Goal: Task Accomplishment & Management: Manage account settings

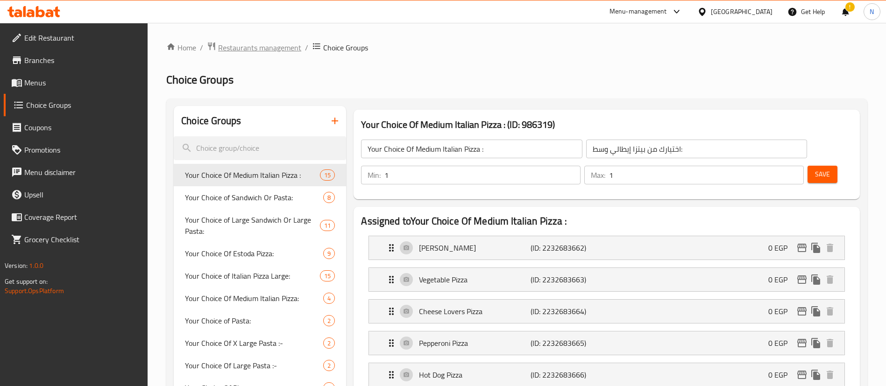
click at [242, 49] on span "Restaurants management" at bounding box center [259, 47] width 83 height 11
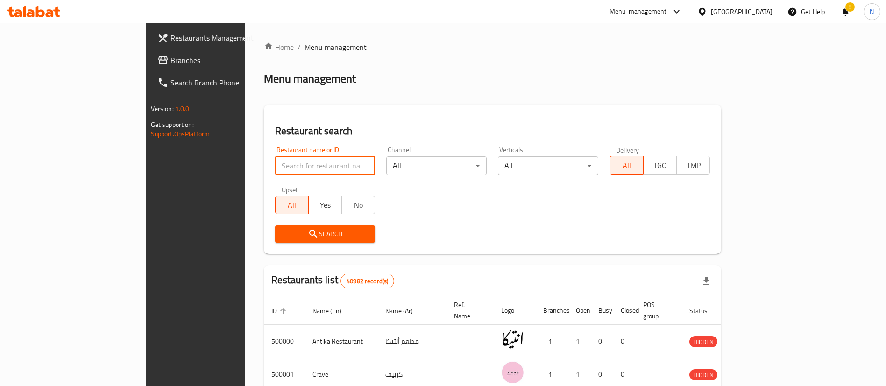
click at [289, 167] on input "search" at bounding box center [325, 165] width 100 height 19
paste input "701793"
type input "701793"
click button "Search" at bounding box center [325, 234] width 100 height 17
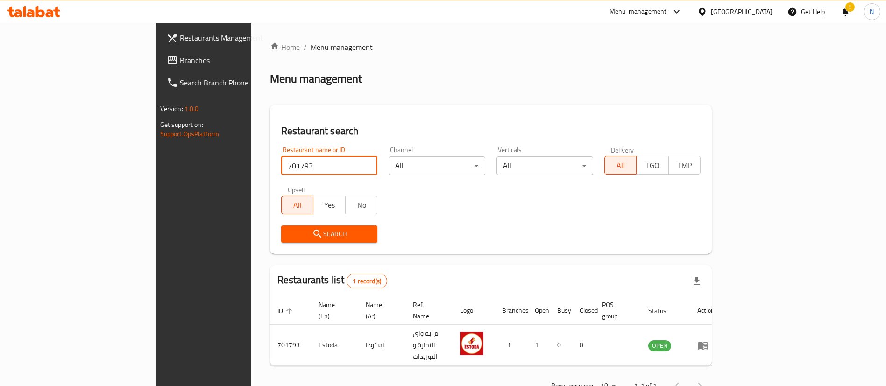
scroll to position [12, 0]
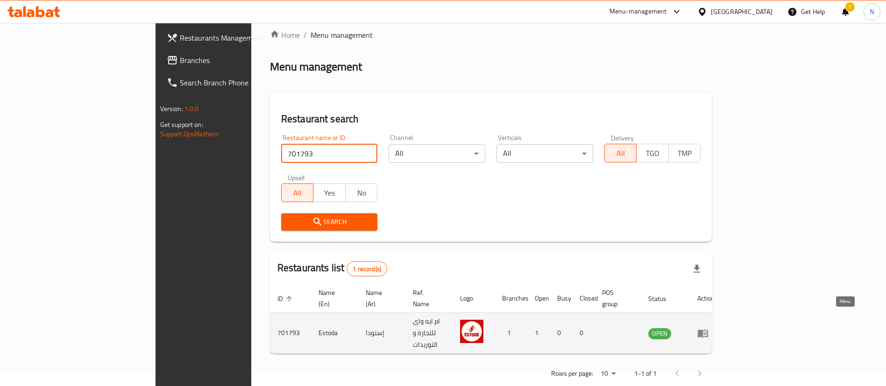
click at [706, 332] on icon "enhanced table" at bounding box center [704, 334] width 3 height 4
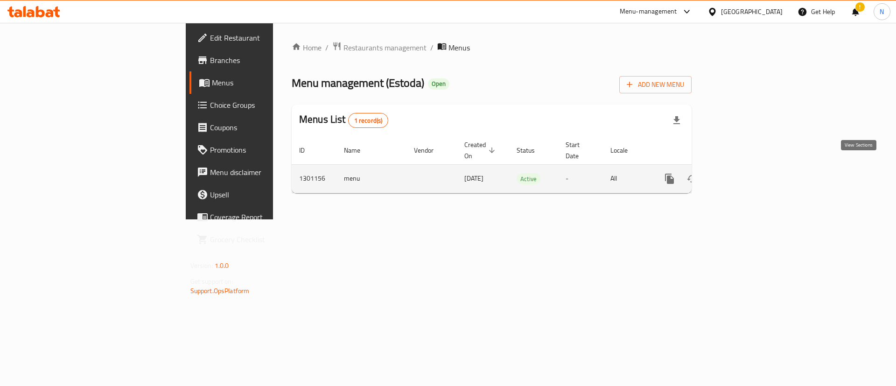
click at [743, 173] on icon "enhanced table" at bounding box center [737, 178] width 11 height 11
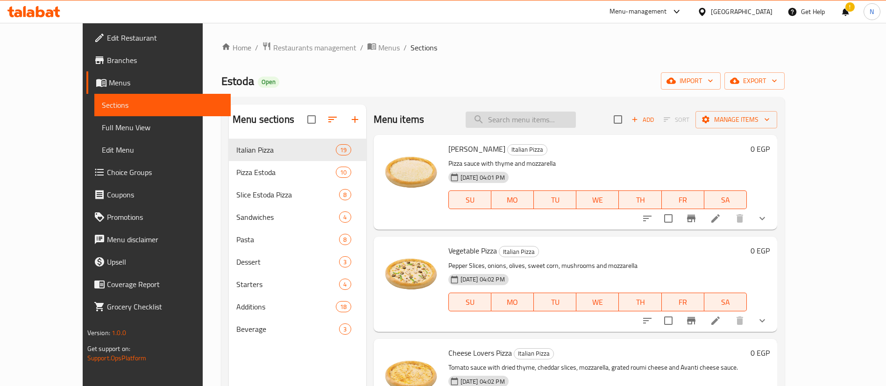
click at [535, 120] on input "search" at bounding box center [521, 120] width 110 height 16
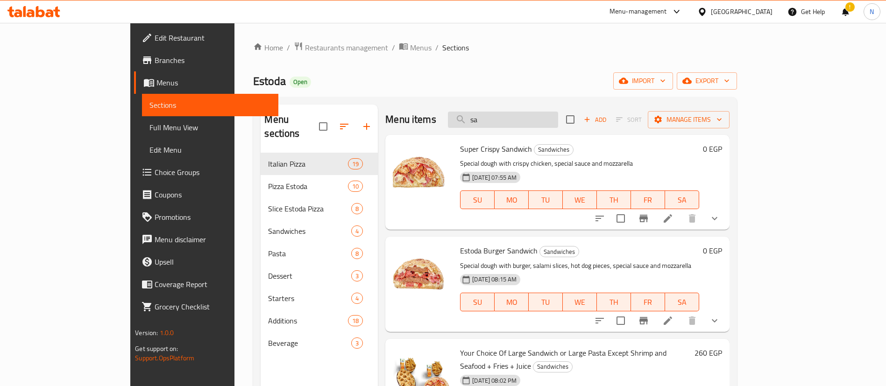
type input "s"
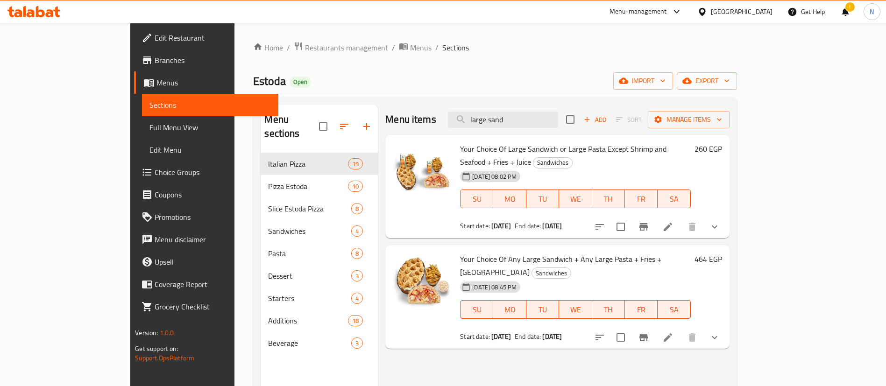
type input "large sand"
click at [673, 332] on icon at bounding box center [667, 337] width 11 height 11
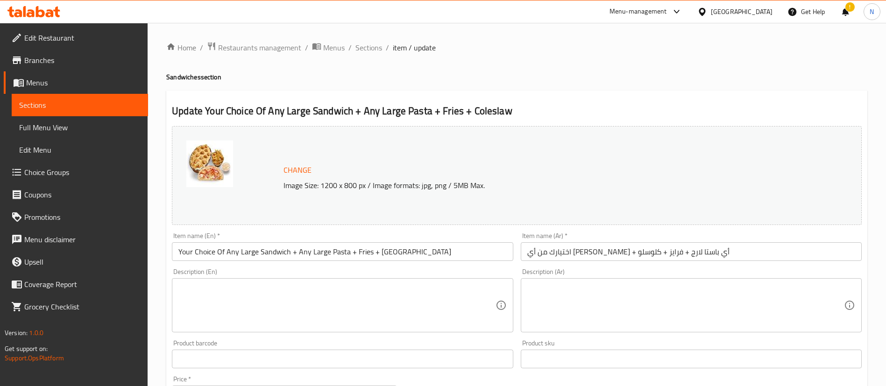
scroll to position [303, 0]
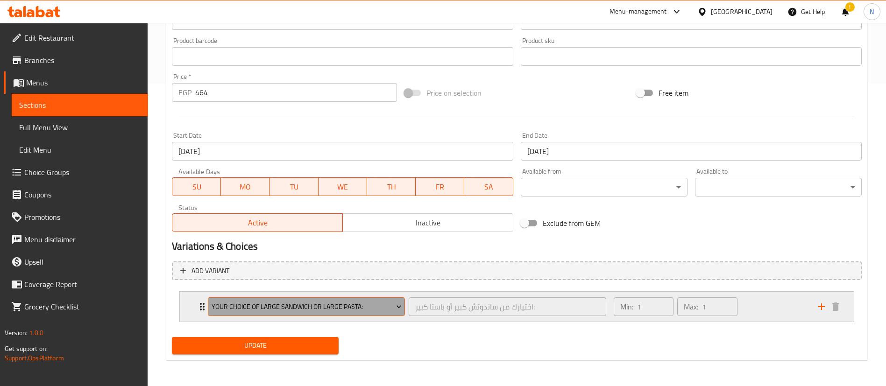
click at [394, 312] on span "Your Choice of Large Sandwich Or Large Pasta:" at bounding box center [307, 307] width 190 height 12
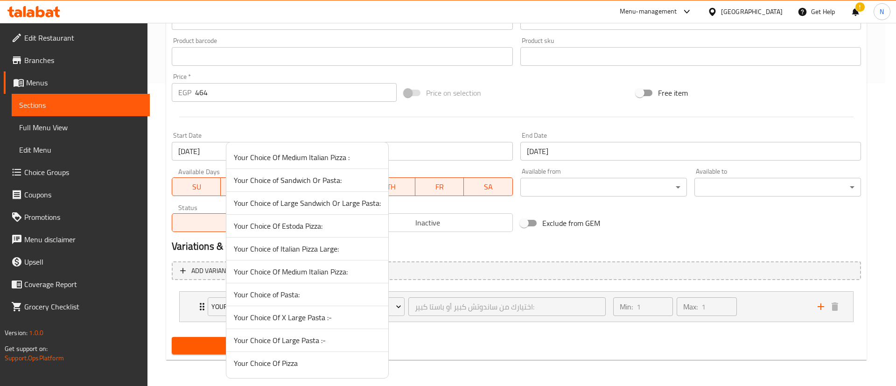
click at [465, 253] on div at bounding box center [448, 193] width 896 height 386
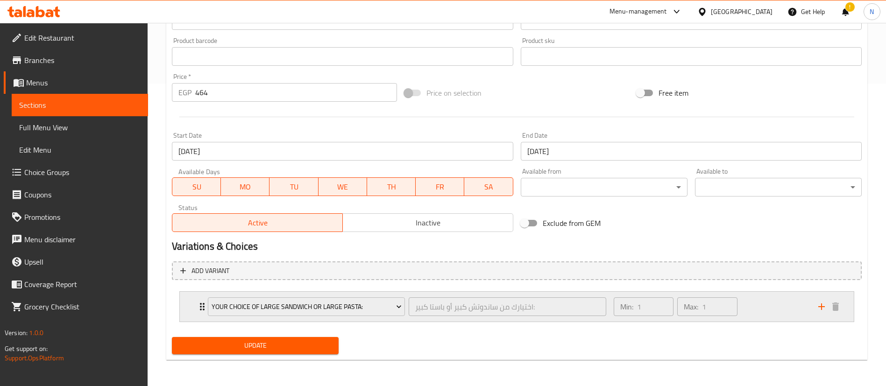
click at [200, 304] on icon "Expand" at bounding box center [202, 306] width 5 height 7
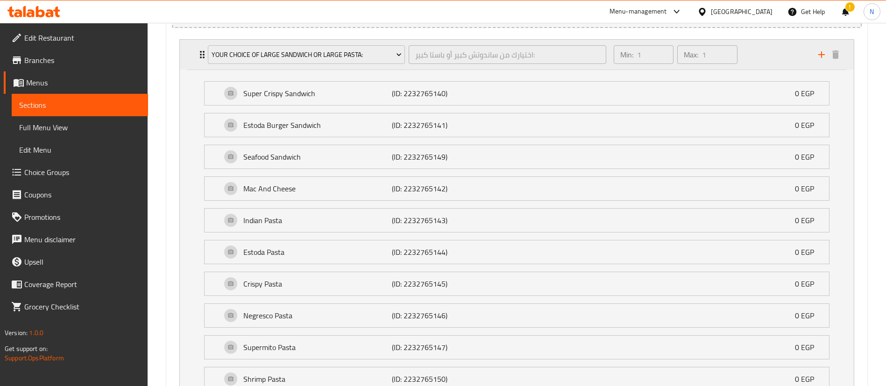
scroll to position [671, 0]
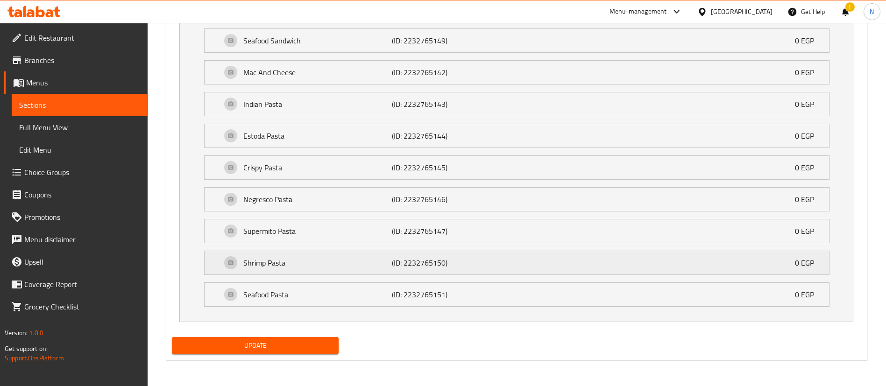
click at [268, 270] on div "Shrimp Pasta (ID: 2232765150) 0 EGP" at bounding box center [519, 262] width 596 height 23
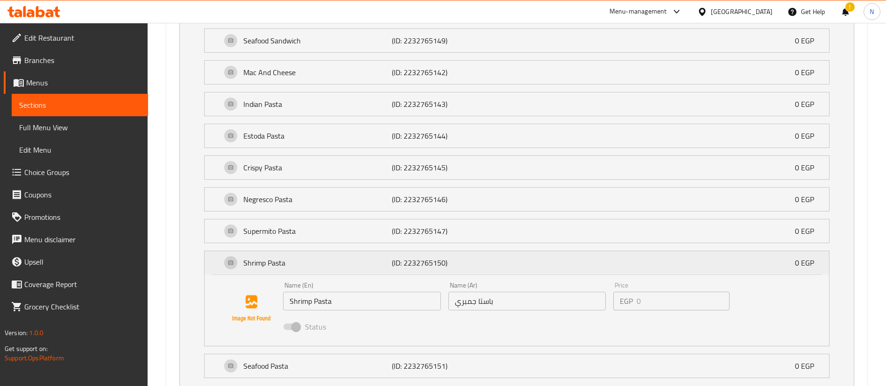
click at [268, 270] on div "Shrimp Pasta (ID: 2232765150) 0 EGP" at bounding box center [519, 262] width 596 height 23
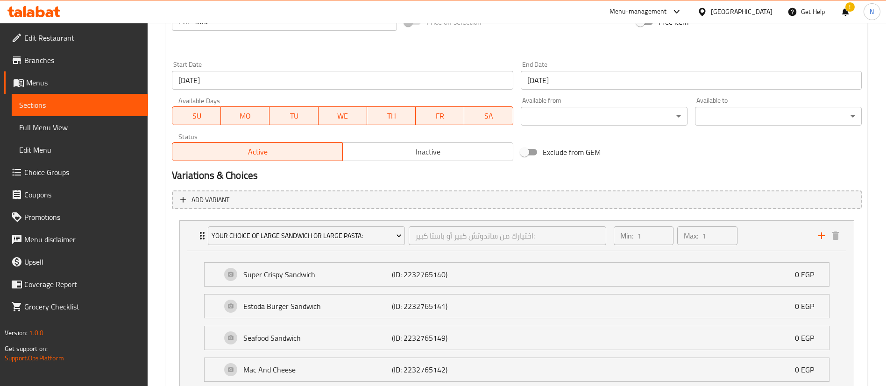
scroll to position [373, 0]
click at [51, 169] on span "Choice Groups" at bounding box center [82, 172] width 116 height 11
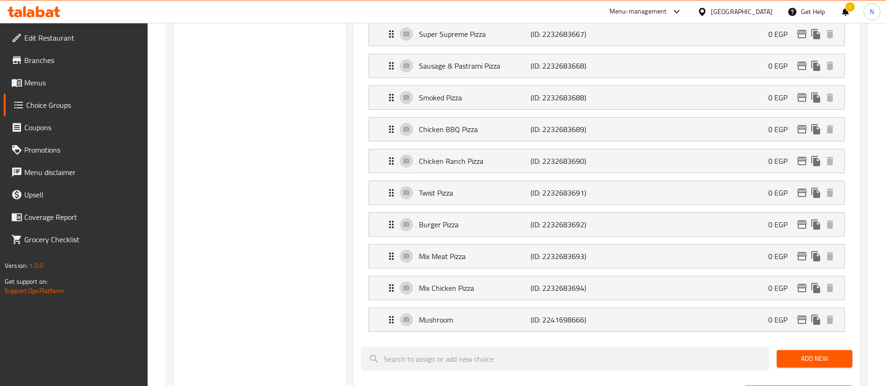
scroll to position [132, 0]
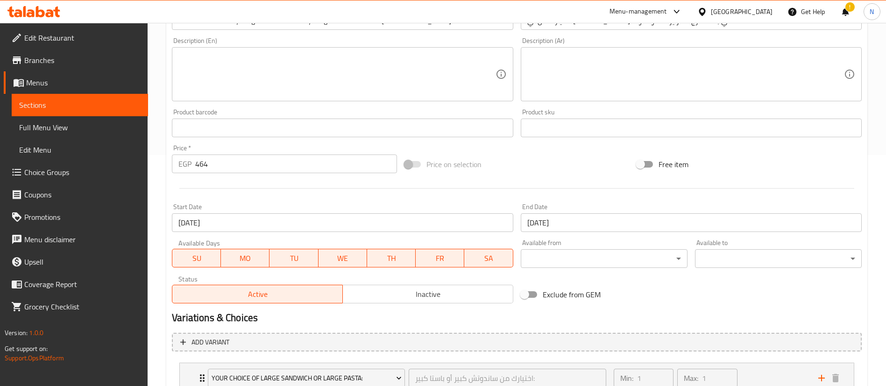
scroll to position [303, 0]
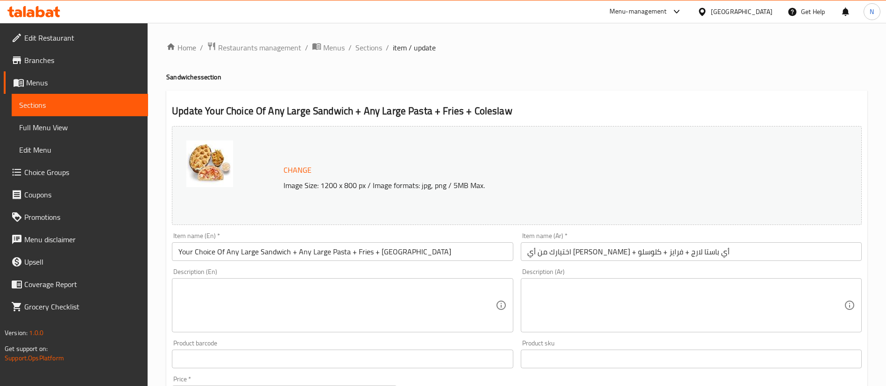
click at [55, 170] on span "Choice Groups" at bounding box center [82, 172] width 116 height 11
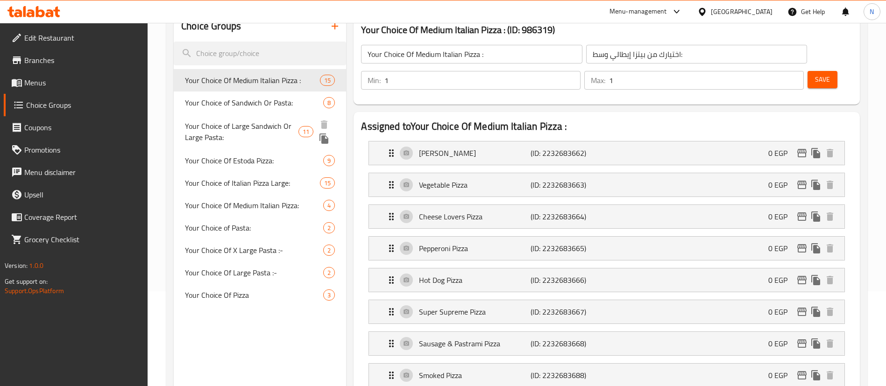
scroll to position [95, 0]
click at [268, 124] on span "Your Choice of Large Sandwich Or Large Pasta:" at bounding box center [241, 131] width 113 height 22
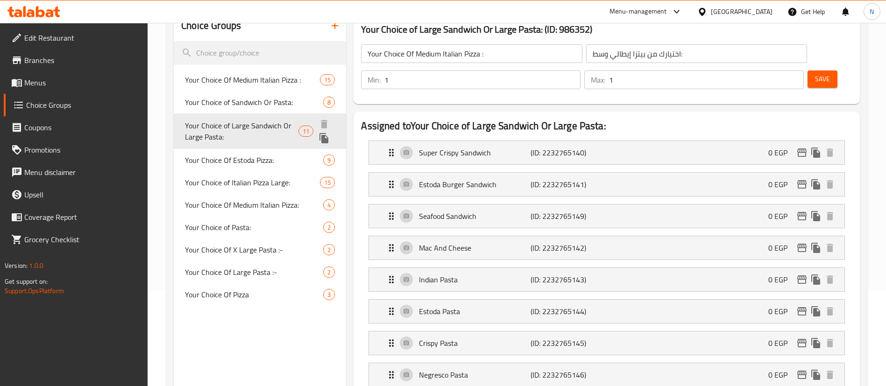
type input "Your Choice of Large Sandwich Or Large Pasta:"
type input "اختيارك من ساندوتش كبير أو باستا كبير:"
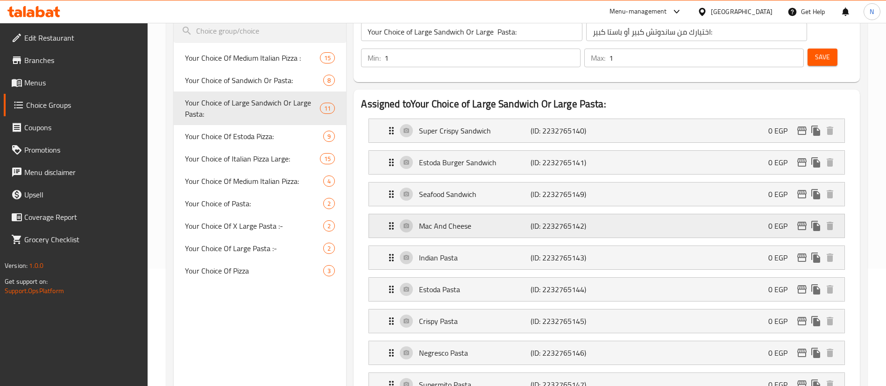
scroll to position [112, 0]
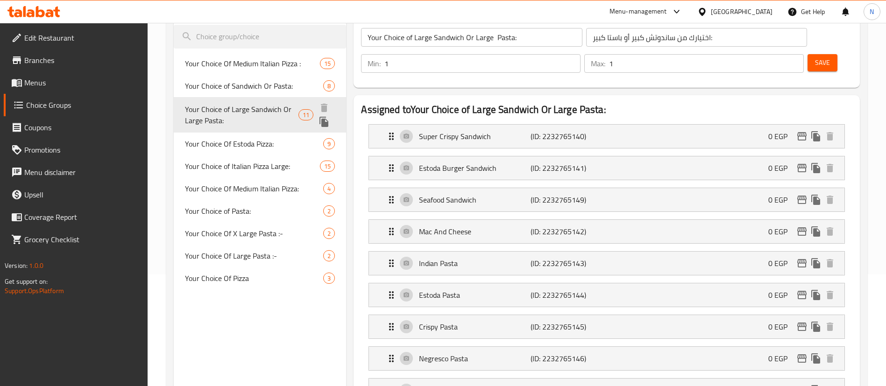
click at [248, 109] on span "Your Choice of Large Sandwich Or Large Pasta:" at bounding box center [241, 115] width 113 height 22
click at [492, 36] on input "Your Choice of Large Sandwich Or Large Pasta:" at bounding box center [471, 37] width 221 height 19
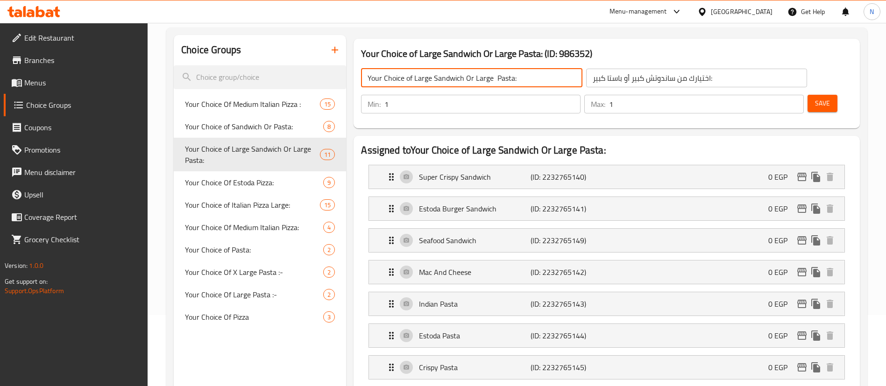
scroll to position [25, 0]
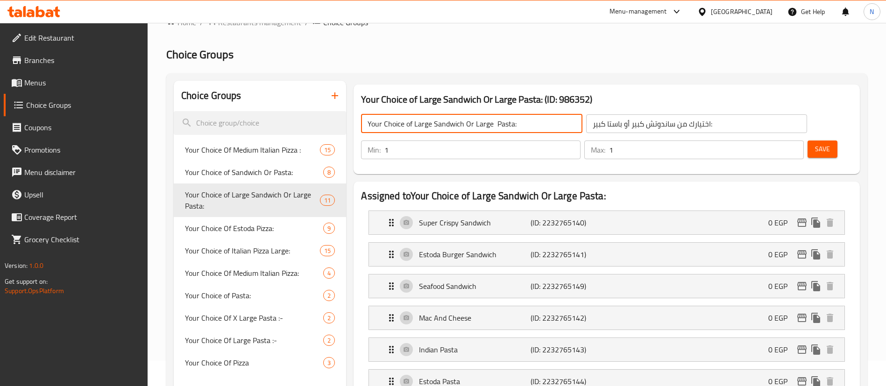
drag, startPoint x: 474, startPoint y: 122, endPoint x: 414, endPoint y: 117, distance: 60.5
click at [414, 117] on input "Your Choice of Large Sandwich Or Large Pasta:" at bounding box center [471, 123] width 221 height 19
type input "Your Choice of Large Pasta:"
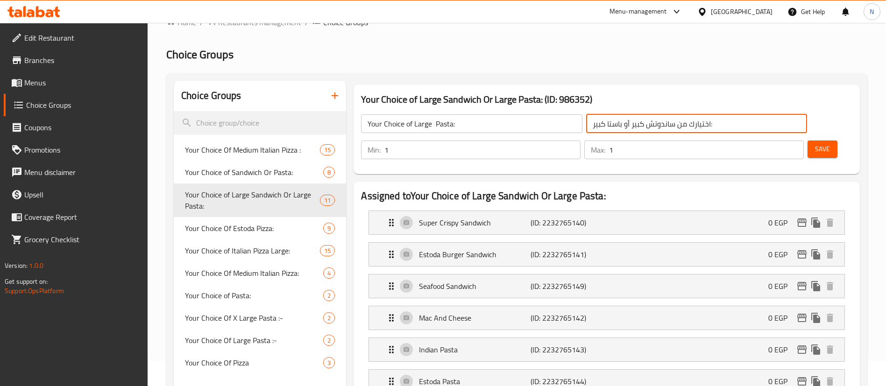
drag, startPoint x: 562, startPoint y: 124, endPoint x: 614, endPoint y: 120, distance: 52.4
click at [614, 120] on input "اختيارك من ساندوتش كبير أو باستا كبير:" at bounding box center [696, 123] width 221 height 19
click at [389, 217] on icon "Expand" at bounding box center [391, 222] width 11 height 11
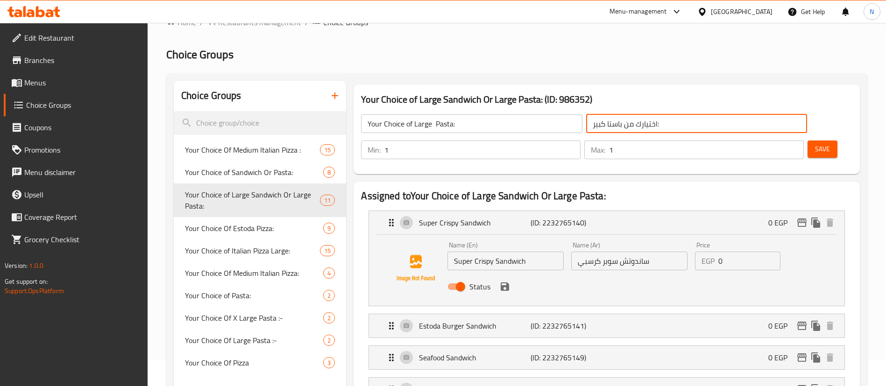
type input "اختيارك من باستا كبير:"
click at [460, 278] on input "Status" at bounding box center [460, 287] width 53 height 18
checkbox input "false"
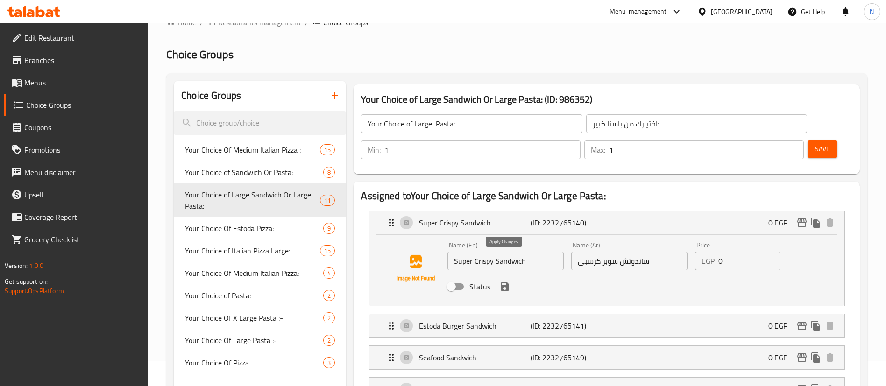
click at [502, 281] on icon "save" at bounding box center [504, 286] width 11 height 11
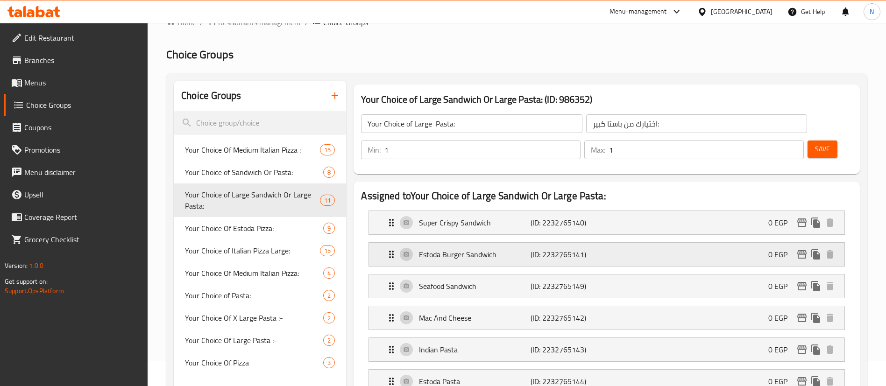
click at [456, 249] on p "Estoda Burger Sandwich" at bounding box center [474, 254] width 111 height 11
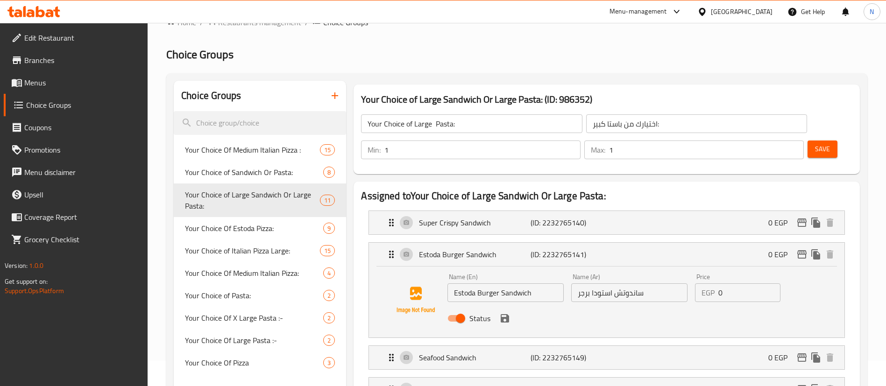
click at [459, 310] on input "Status" at bounding box center [460, 319] width 53 height 18
checkbox input "false"
click at [506, 311] on button "save" at bounding box center [505, 318] width 14 height 14
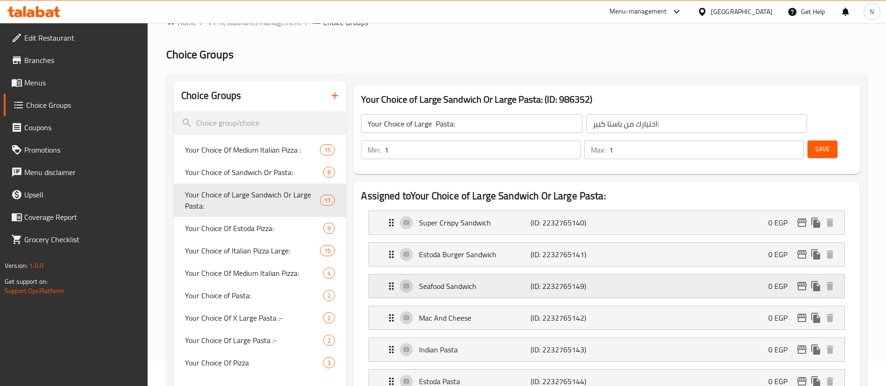
click at [474, 281] on p "Seafood Sandwich" at bounding box center [474, 286] width 111 height 11
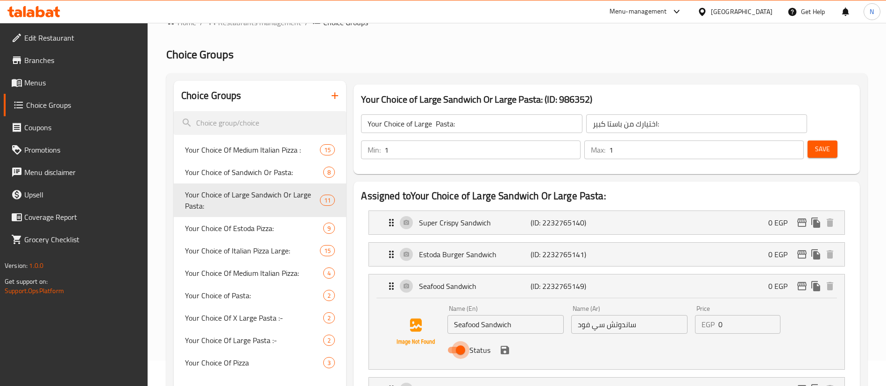
click at [461, 341] on input "Status" at bounding box center [460, 350] width 53 height 18
checkbox input "false"
click at [505, 346] on icon "save" at bounding box center [505, 350] width 8 height 8
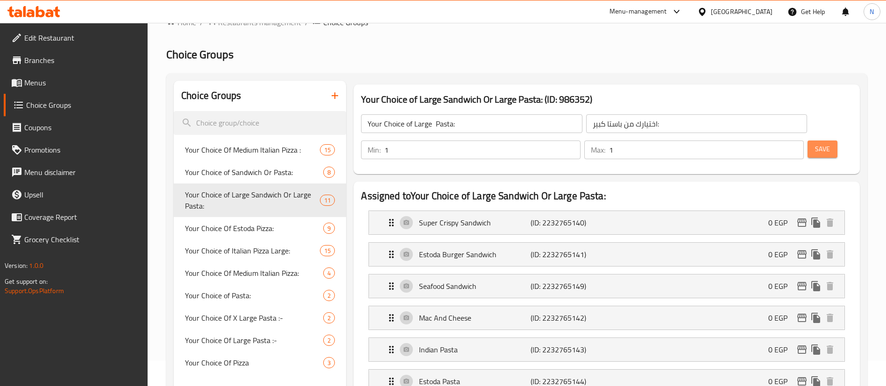
click at [815, 143] on span "Save" at bounding box center [822, 149] width 15 height 12
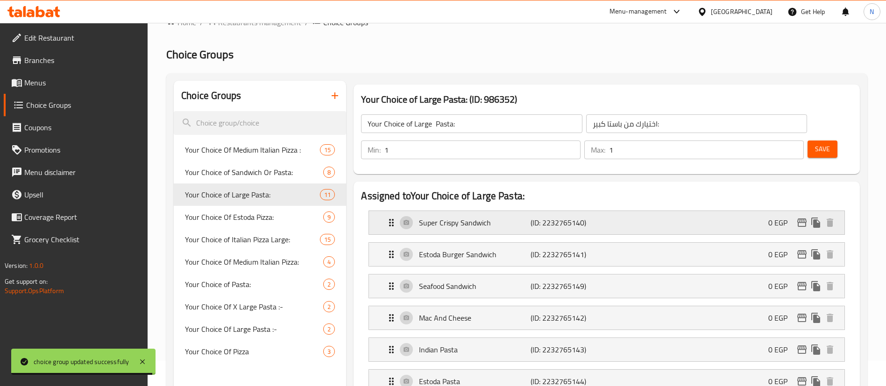
click at [390, 219] on icon "Expand" at bounding box center [391, 222] width 5 height 7
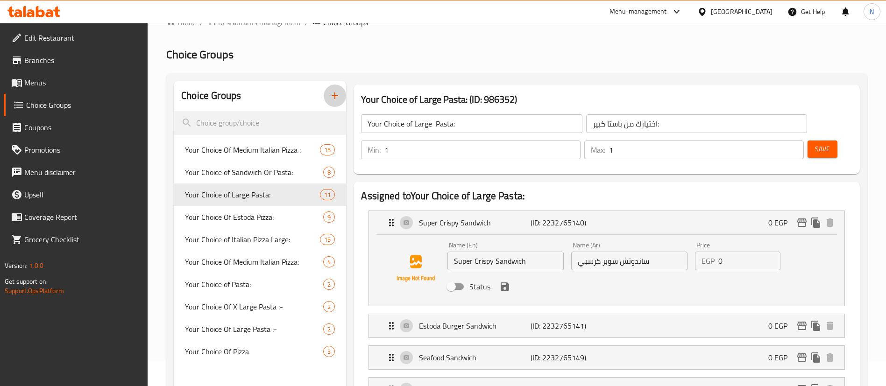
click at [336, 100] on icon "button" at bounding box center [334, 95] width 11 height 11
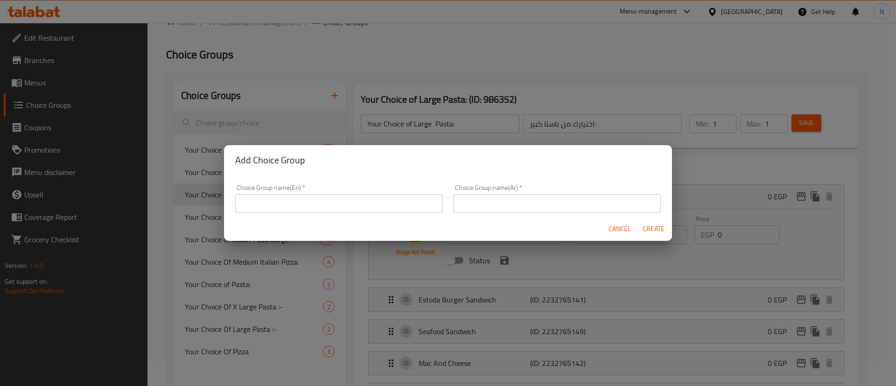
click at [572, 116] on div "Add Choice Group Choice Group name(En)   * Choice Group name(En) * Choice Group…" at bounding box center [448, 193] width 896 height 386
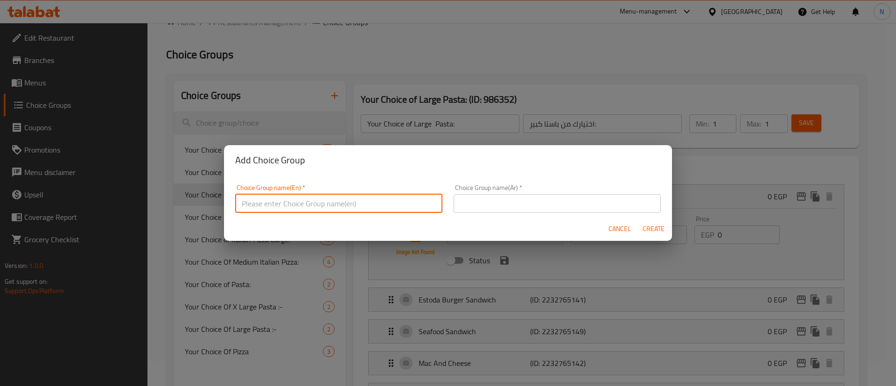
click at [344, 203] on input "text" at bounding box center [338, 203] width 207 height 19
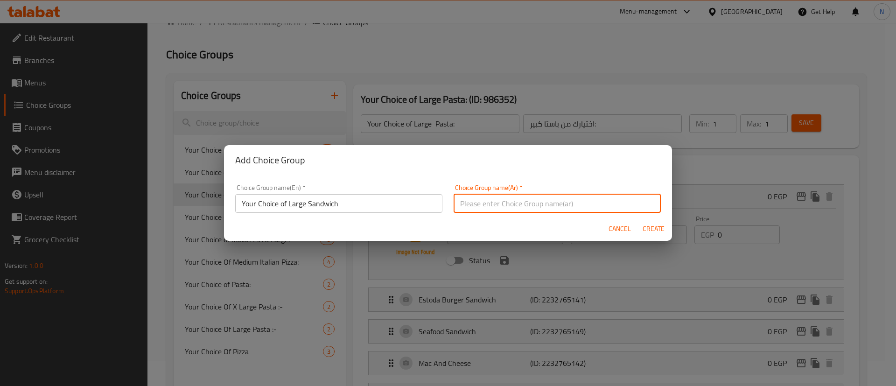
click at [353, 204] on input "Your Choice of Large Sandwich" at bounding box center [338, 203] width 207 height 19
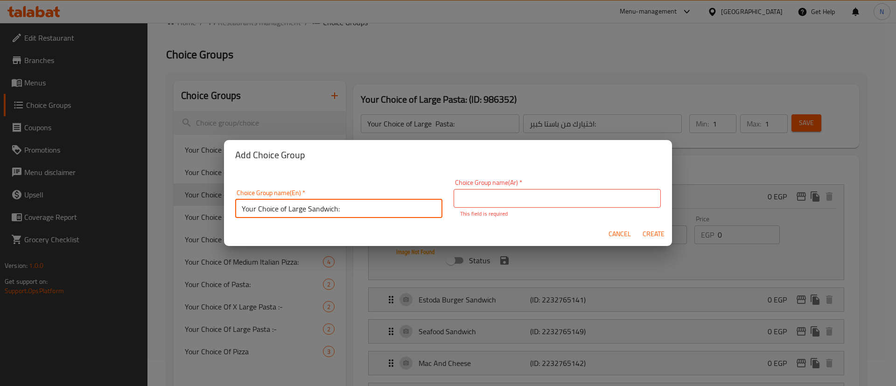
type input "Your Choice of Large Sandwich:"
click at [461, 196] on input "text" at bounding box center [557, 198] width 207 height 19
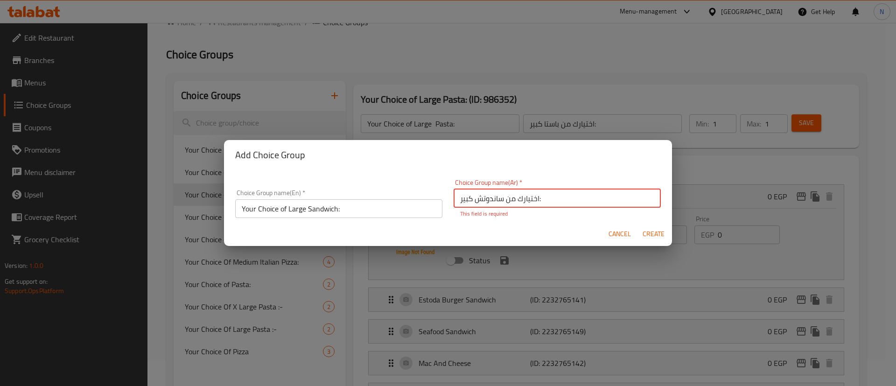
type input "اختيارك من ساندوتش كبير:"
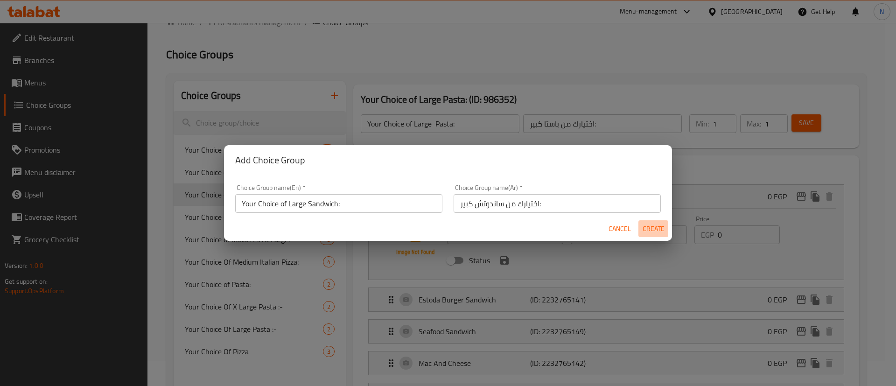
click at [657, 233] on span "Create" at bounding box center [653, 229] width 22 height 12
type input "Your Choice of Large Sandwich:"
type input "اختيارك من ساندوتش كبير:"
type input "0"
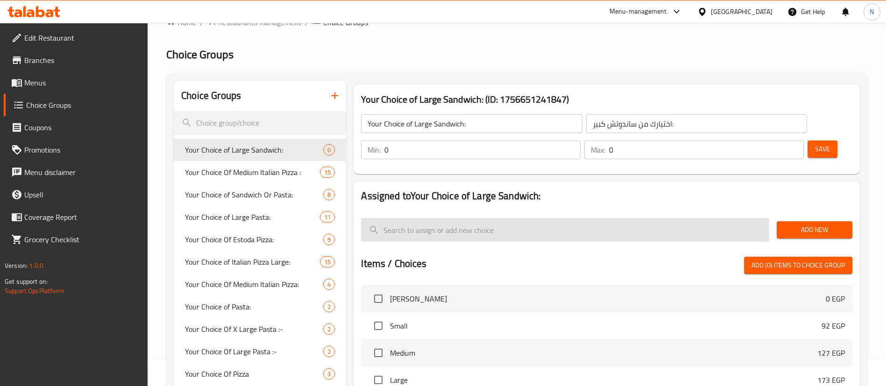
click at [467, 218] on input "search" at bounding box center [565, 230] width 408 height 24
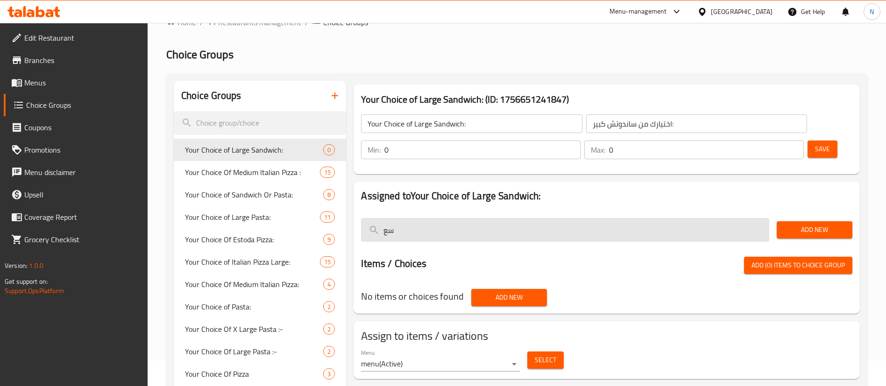
type input "س"
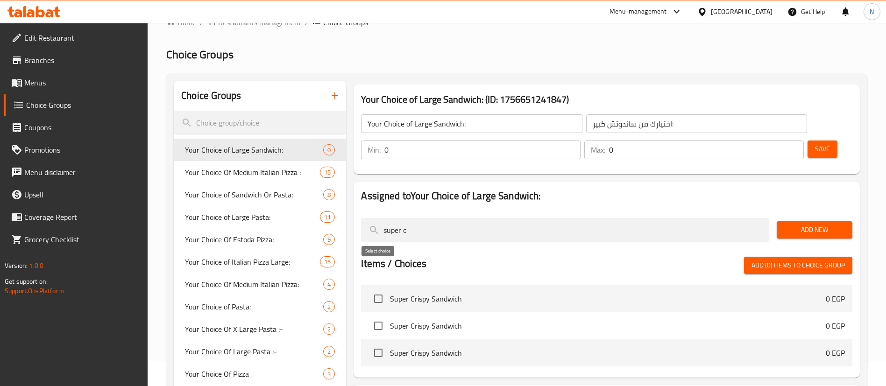
type input "super c"
click at [378, 289] on input "checkbox" at bounding box center [378, 299] width 20 height 20
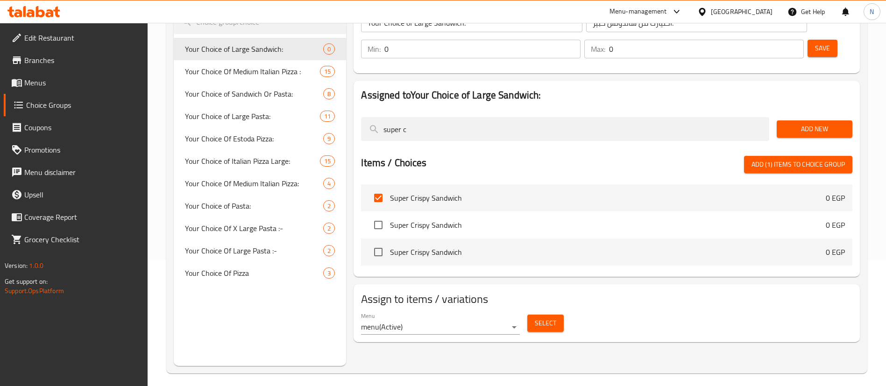
scroll to position [127, 0]
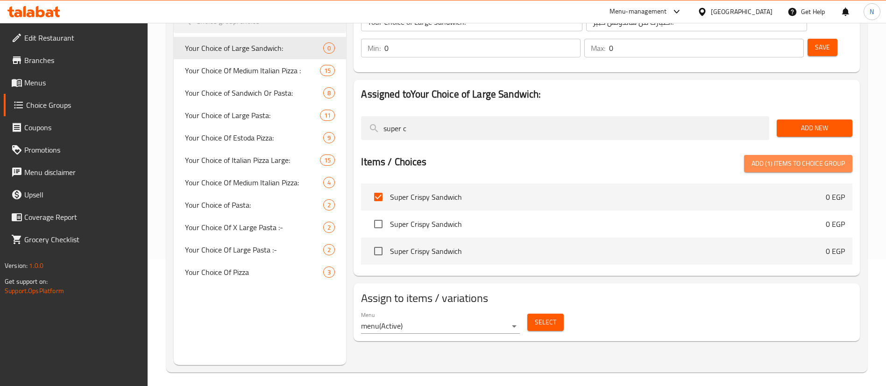
click at [805, 158] on span "Add (1) items to choice group" at bounding box center [797, 164] width 93 height 12
checkbox input "false"
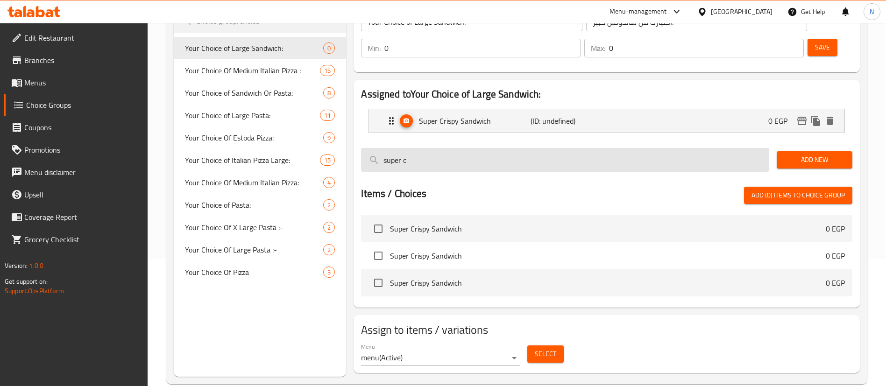
click at [493, 148] on input "super c" at bounding box center [565, 160] width 408 height 24
click at [418, 148] on input "super c" at bounding box center [565, 160] width 408 height 24
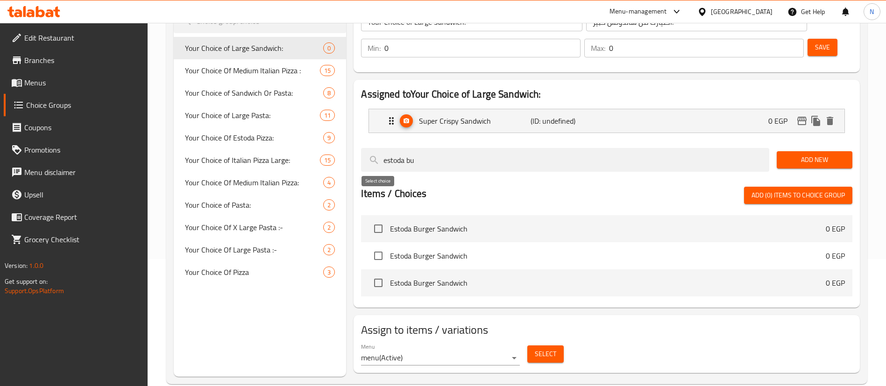
type input "estoda bu"
click at [378, 219] on input "checkbox" at bounding box center [378, 229] width 20 height 20
click at [813, 190] on span "Add (1) items to choice group" at bounding box center [797, 196] width 93 height 12
checkbox input "false"
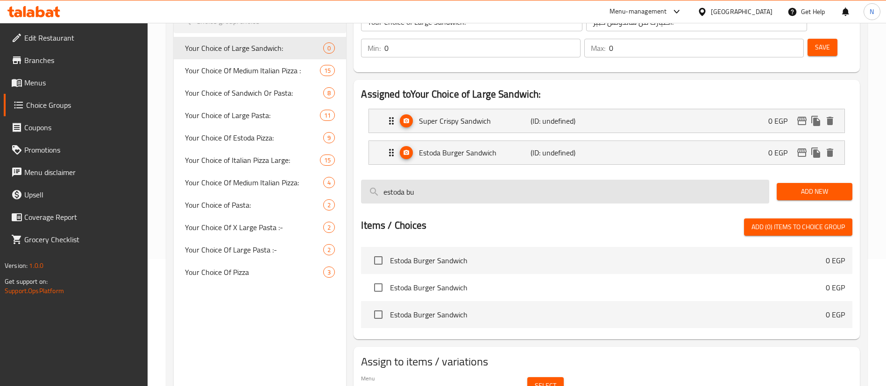
click at [522, 180] on input "estoda bu" at bounding box center [565, 192] width 408 height 24
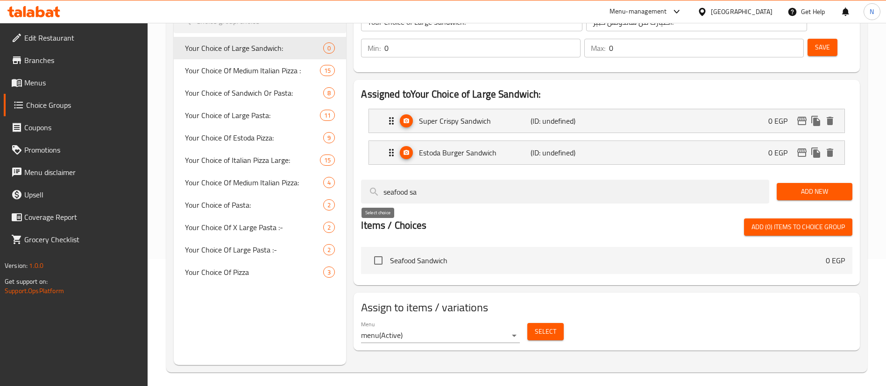
type input "seafood sa"
click at [377, 251] on input "checkbox" at bounding box center [378, 261] width 20 height 20
click at [822, 221] on span "Add (1) items to choice group" at bounding box center [797, 227] width 93 height 12
checkbox input "false"
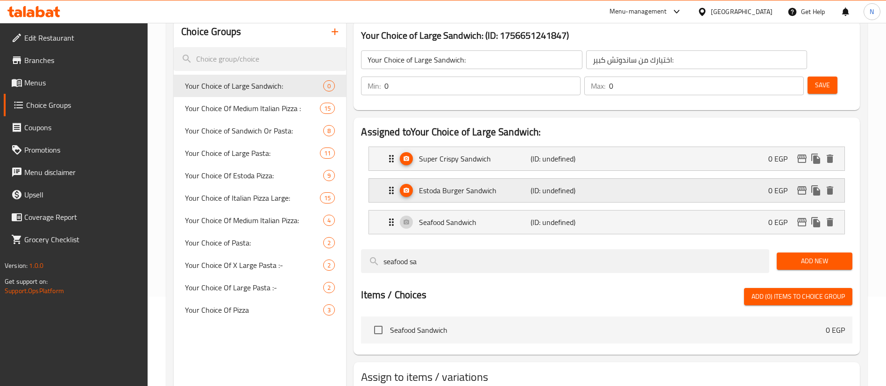
scroll to position [102, 0]
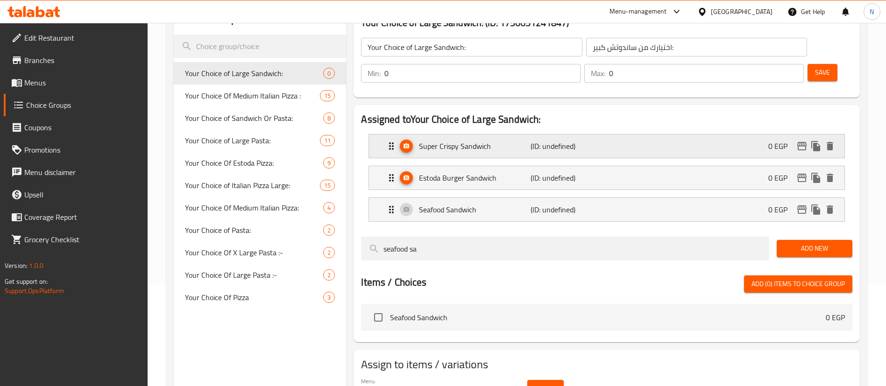
click at [628, 134] on div "Super Crispy Sandwich (ID: undefined) 0 EGP" at bounding box center [609, 145] width 447 height 23
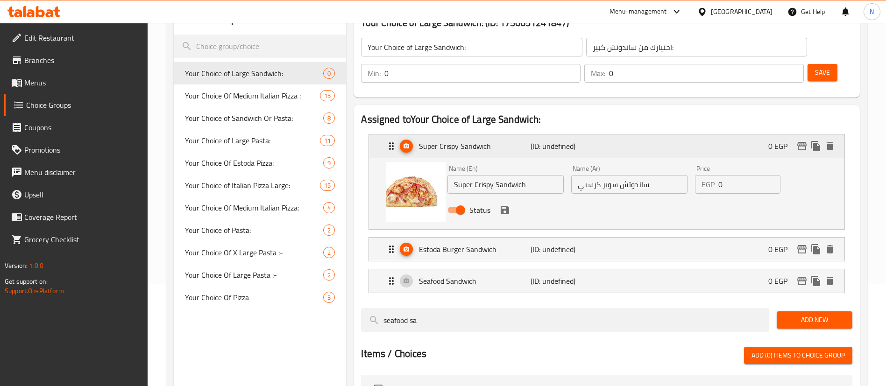
click at [628, 134] on div "Super Crispy Sandwich (ID: undefined) 0 EGP" at bounding box center [609, 145] width 447 height 23
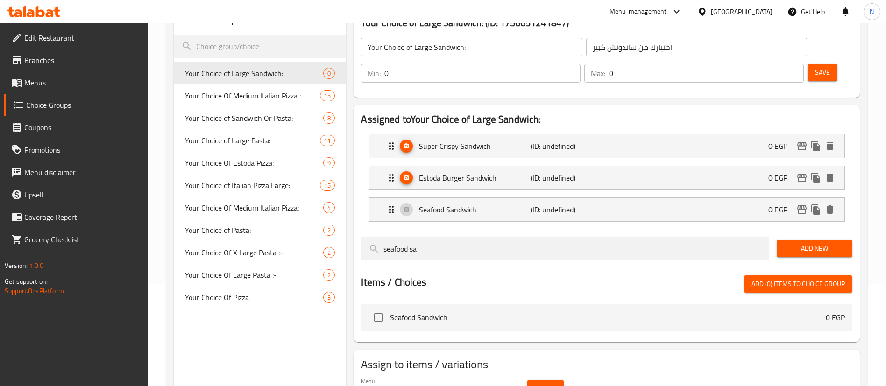
click at [817, 64] on button "Save" at bounding box center [822, 72] width 30 height 17
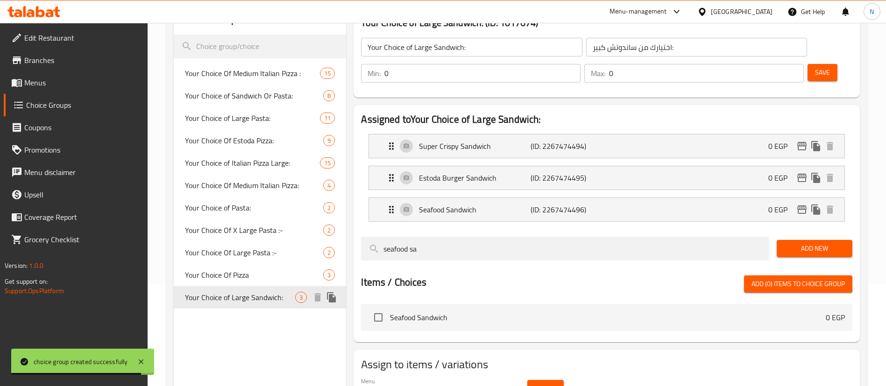
click at [242, 302] on span "Your Choice of Large Sandwich:" at bounding box center [240, 297] width 110 height 11
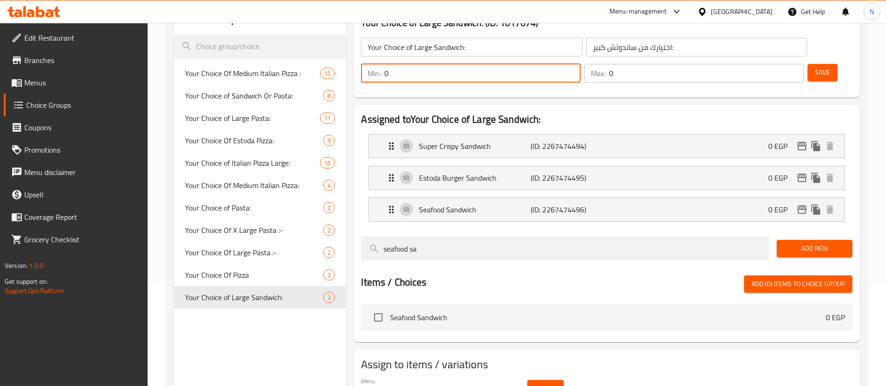
click at [580, 64] on input "0" at bounding box center [482, 73] width 196 height 19
type input "1"
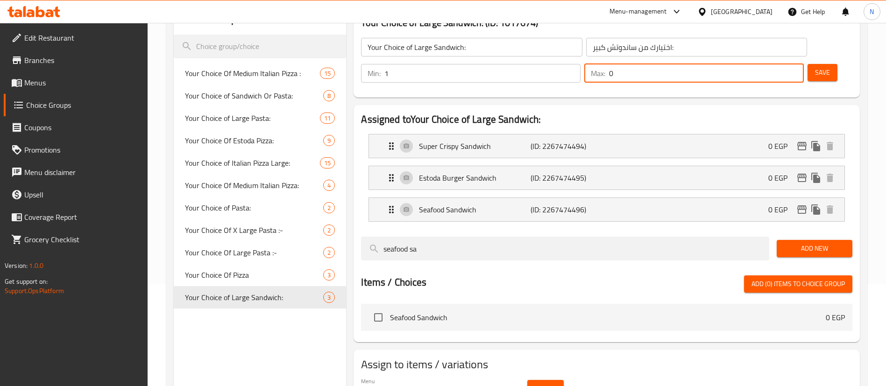
click at [775, 64] on input "0" at bounding box center [706, 73] width 195 height 19
type input "1"
click at [815, 67] on span "Save" at bounding box center [822, 73] width 15 height 12
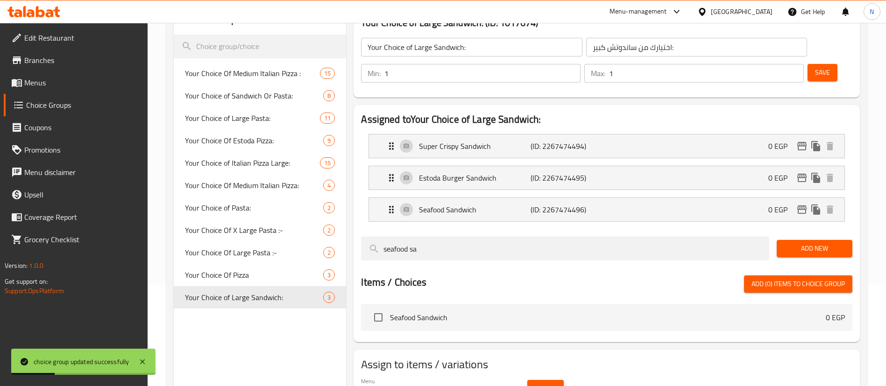
scroll to position [132, 0]
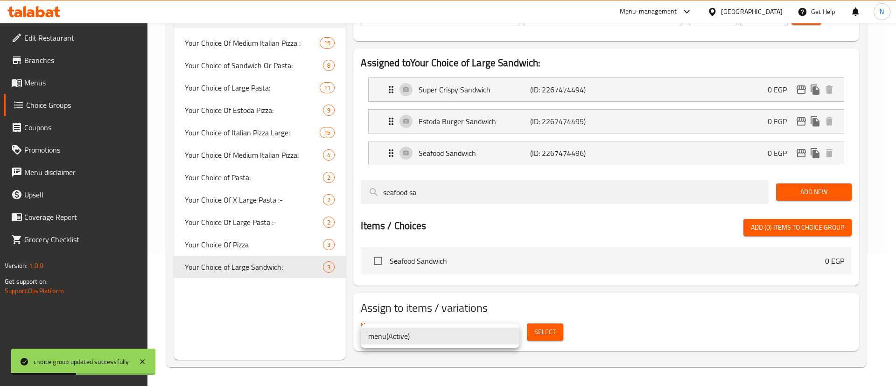
click at [513, 254] on body "choice group updated successfully ​ Menu-management Egypt Get Help N Edit Resta…" at bounding box center [448, 72] width 896 height 363
click at [513, 335] on li "menu ( Active )" at bounding box center [440, 336] width 159 height 17
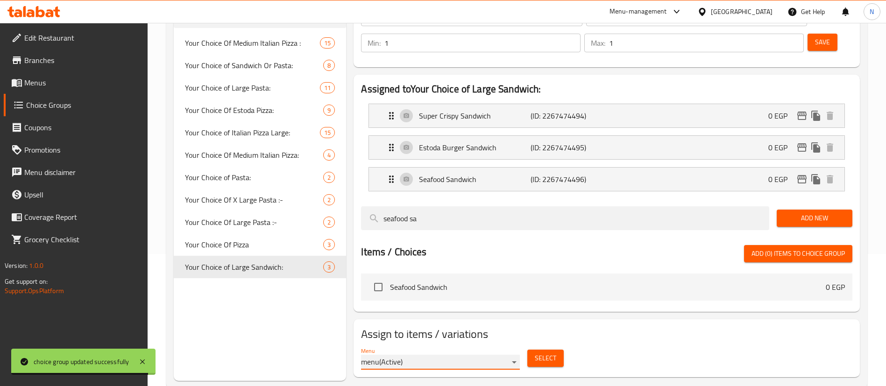
scroll to position [0, 0]
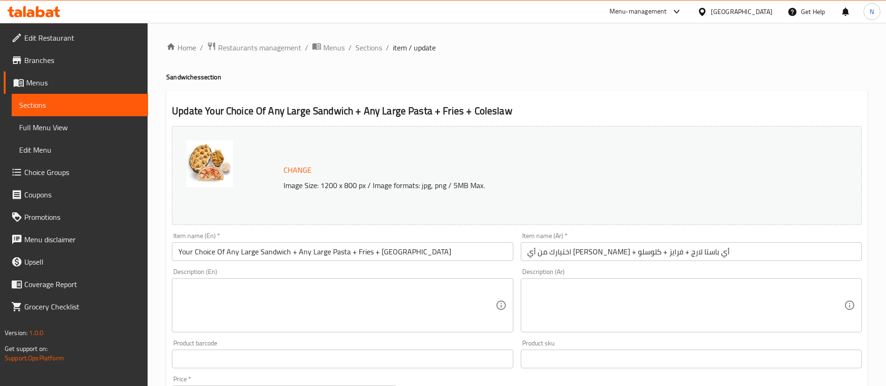
scroll to position [303, 0]
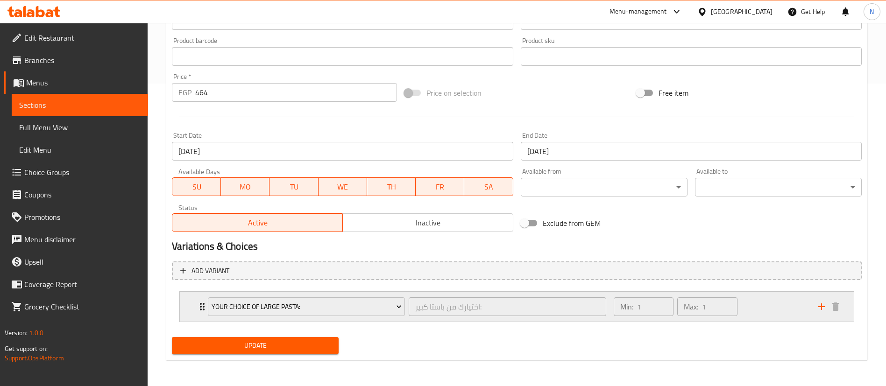
click at [201, 307] on icon "Expand" at bounding box center [202, 306] width 5 height 7
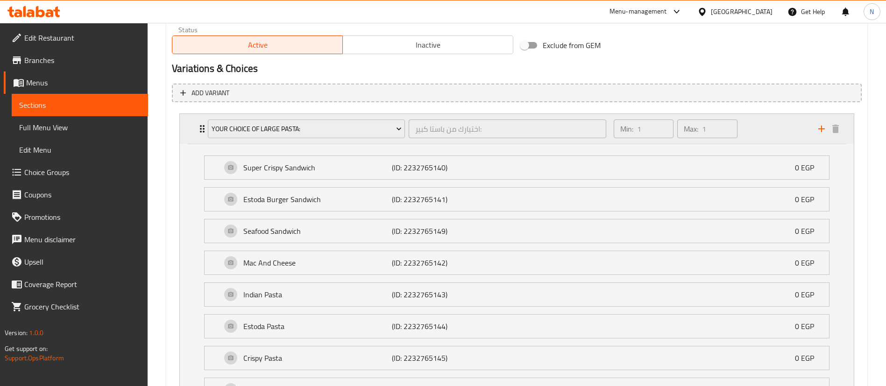
scroll to position [476, 0]
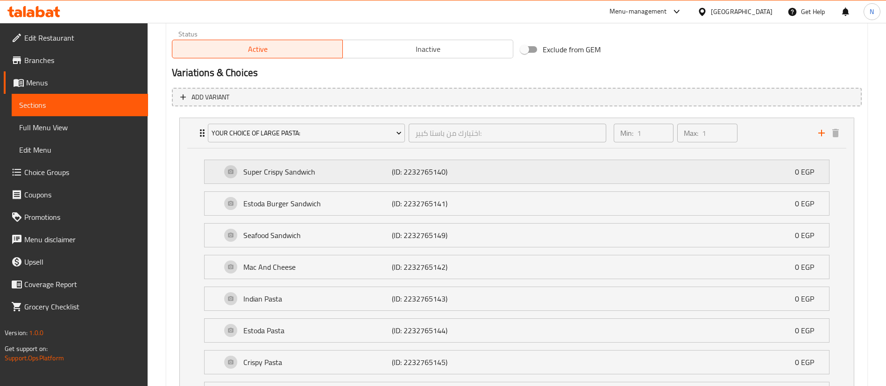
click at [318, 170] on p "Super Crispy Sandwich" at bounding box center [317, 171] width 148 height 11
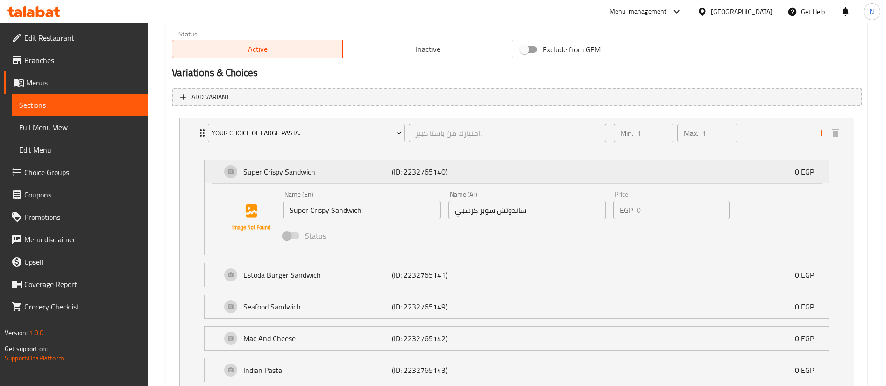
click at [318, 170] on p "Super Crispy Sandwich" at bounding box center [317, 171] width 148 height 11
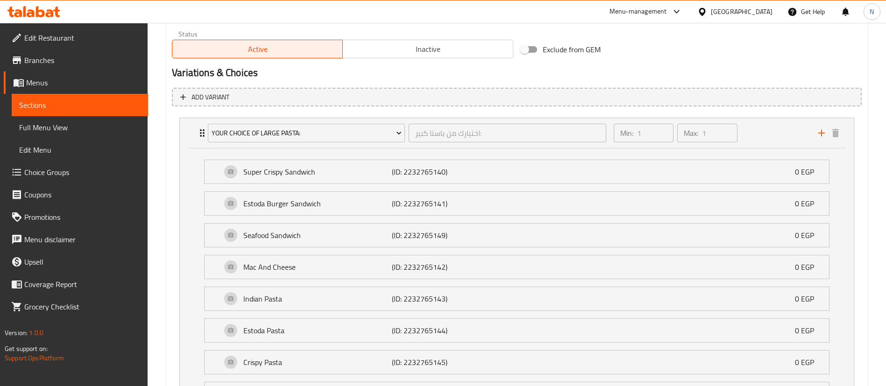
click at [171, 117] on div "Add variant Your Choice of Large Pasta: اختيارك من باستا كبير: ​ Min: 1 ​ Max: …" at bounding box center [516, 306] width 697 height 445
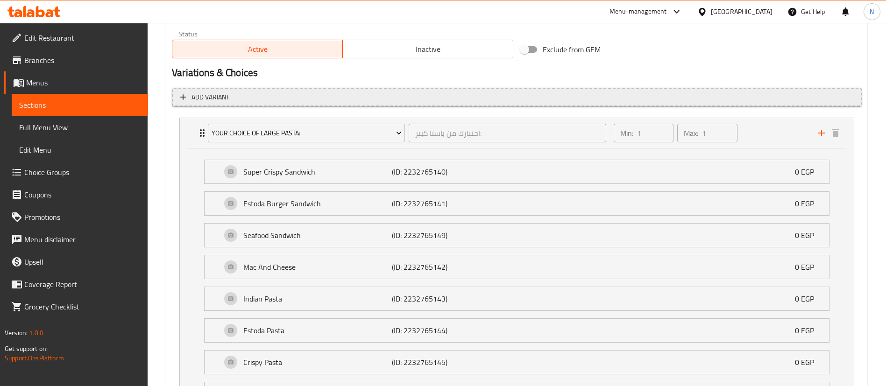
click at [186, 95] on icon "button" at bounding box center [182, 96] width 9 height 9
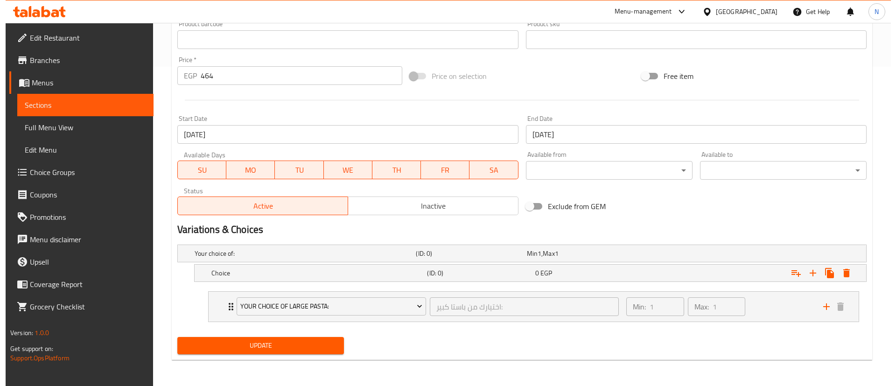
scroll to position [319, 0]
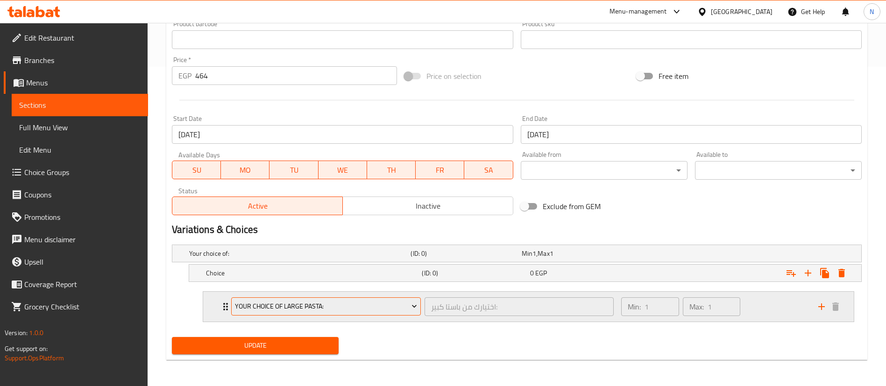
click at [270, 310] on span "Your Choice of Large Pasta:" at bounding box center [326, 307] width 183 height 12
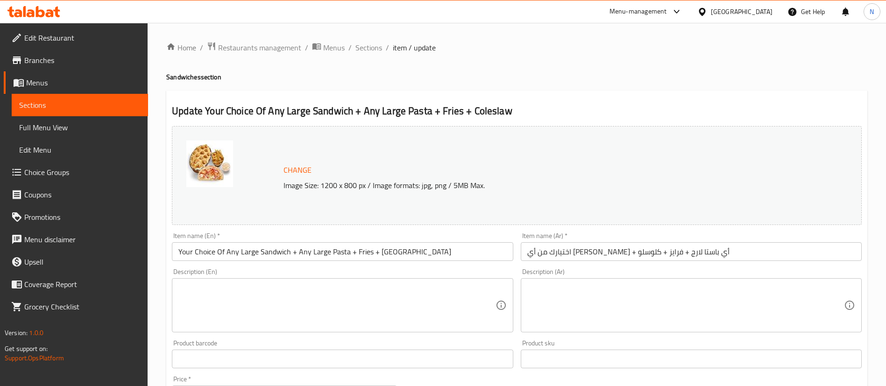
scroll to position [303, 0]
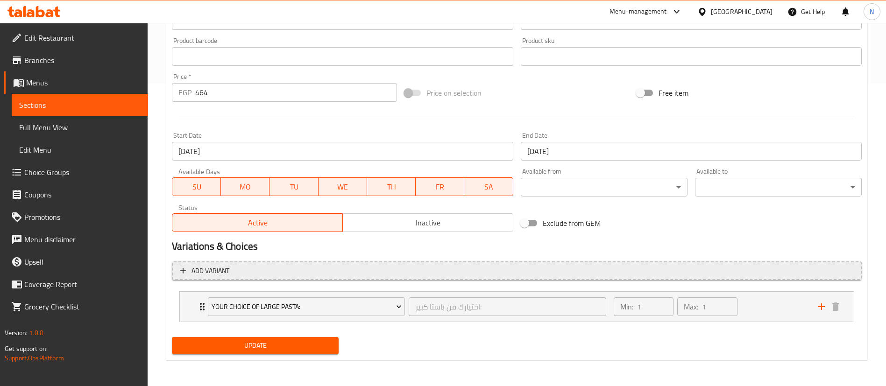
click at [201, 268] on span "Add variant" at bounding box center [210, 271] width 38 height 12
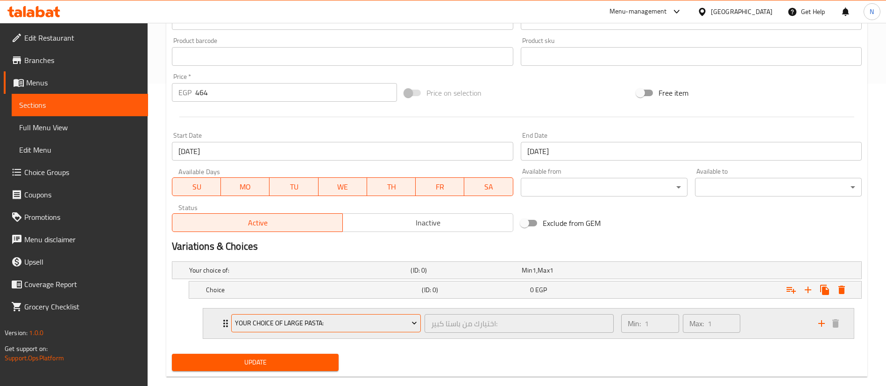
click at [270, 323] on span "Your Choice of Large Pasta:" at bounding box center [326, 324] width 183 height 12
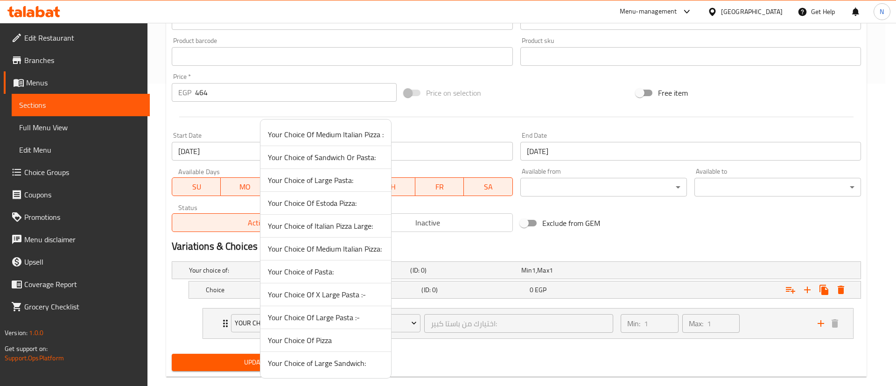
click at [311, 369] on span "Your Choice of Large Sandwich:" at bounding box center [326, 363] width 116 height 11
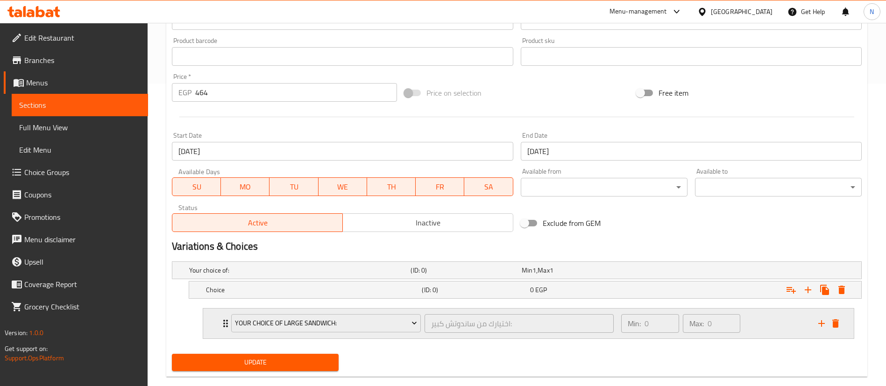
click at [223, 324] on icon "Expand" at bounding box center [225, 323] width 11 height 11
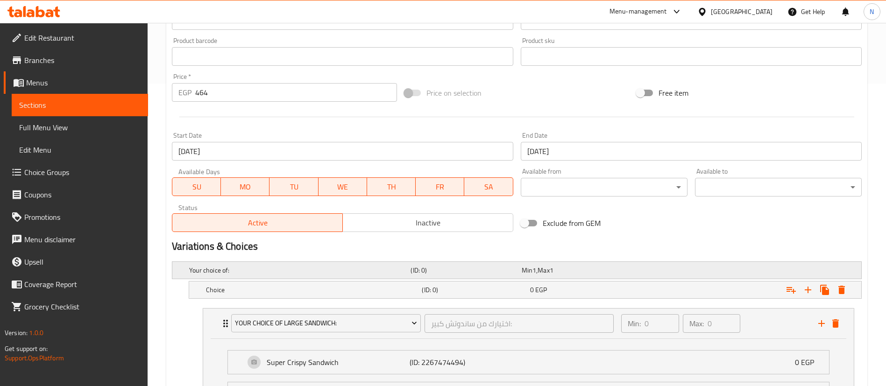
scroll to position [434, 0]
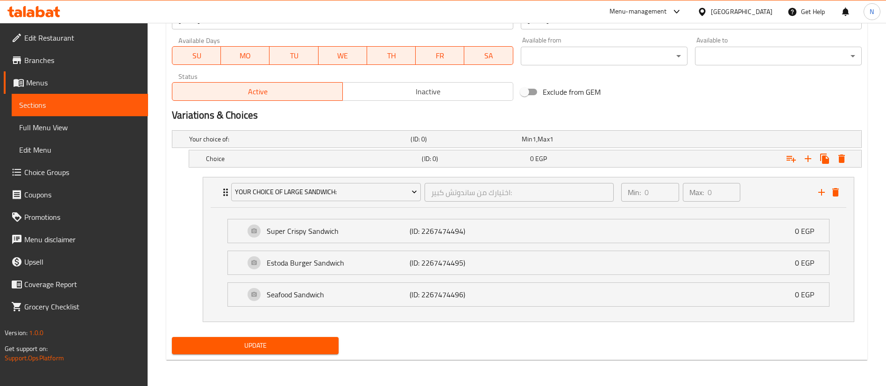
click at [283, 345] on span "Update" at bounding box center [255, 346] width 152 height 12
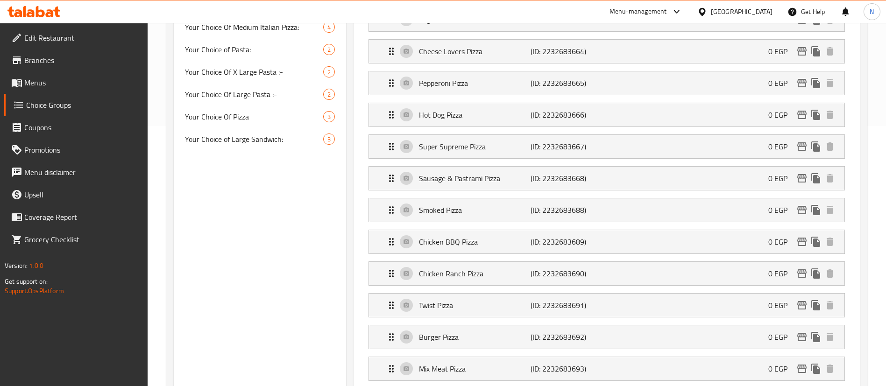
scroll to position [257, 0]
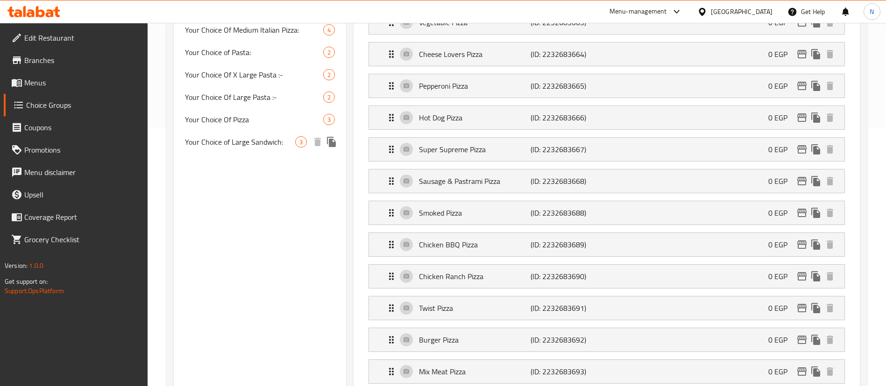
click at [254, 141] on span "Your Choice of Large Sandwich:" at bounding box center [240, 141] width 110 height 11
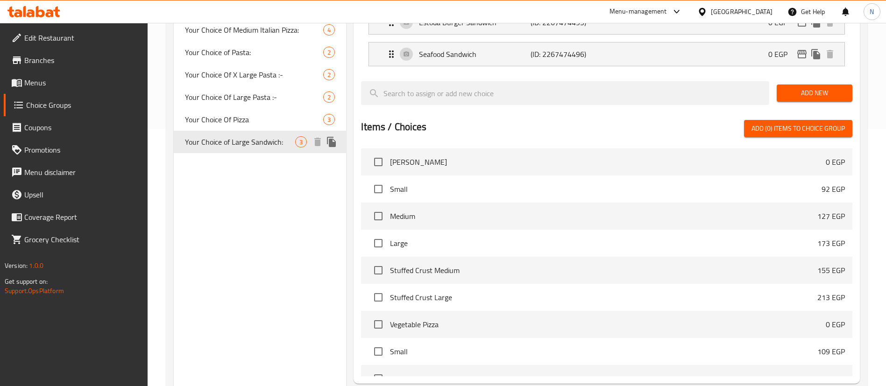
type input "Your Choice of Large Sandwich:"
type input "اختيارك من ساندوتش كبير:"
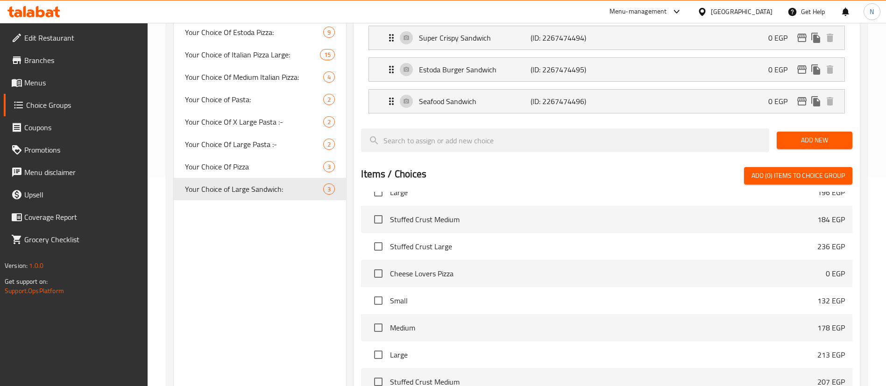
scroll to position [324, 0]
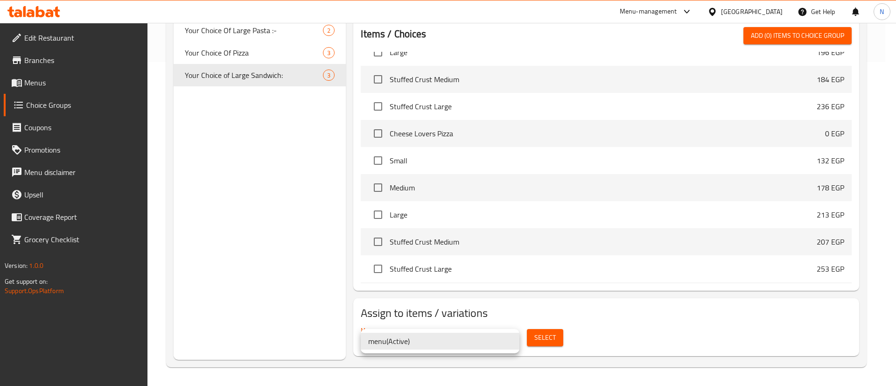
click at [254, 280] on div at bounding box center [448, 193] width 896 height 386
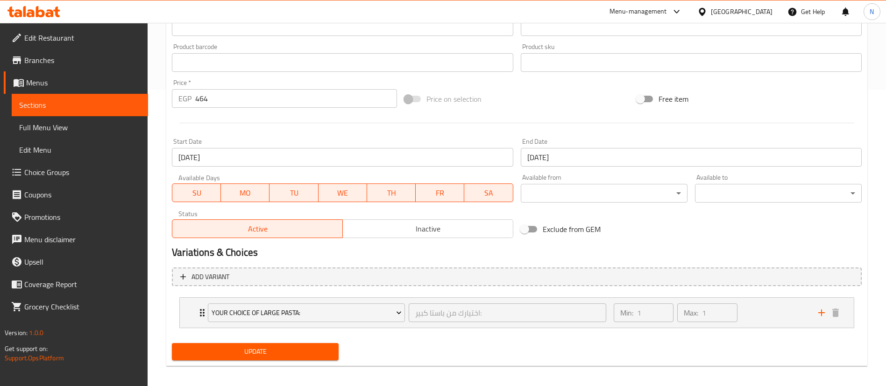
scroll to position [303, 0]
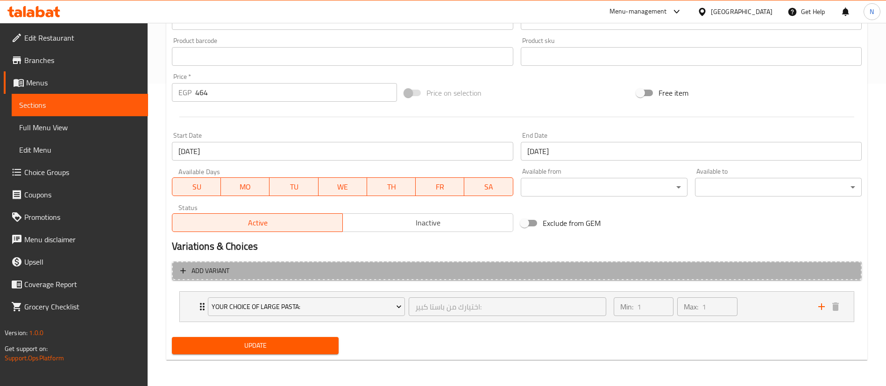
click at [191, 272] on span "Add variant" at bounding box center [516, 271] width 673 height 12
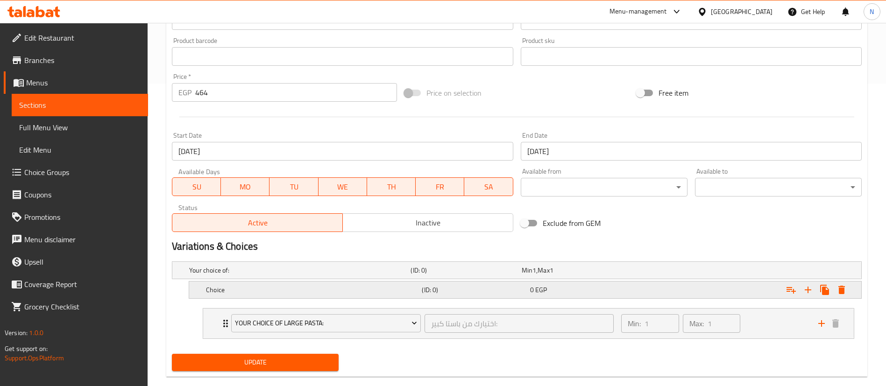
click at [220, 288] on h5 "Choice" at bounding box center [312, 289] width 212 height 9
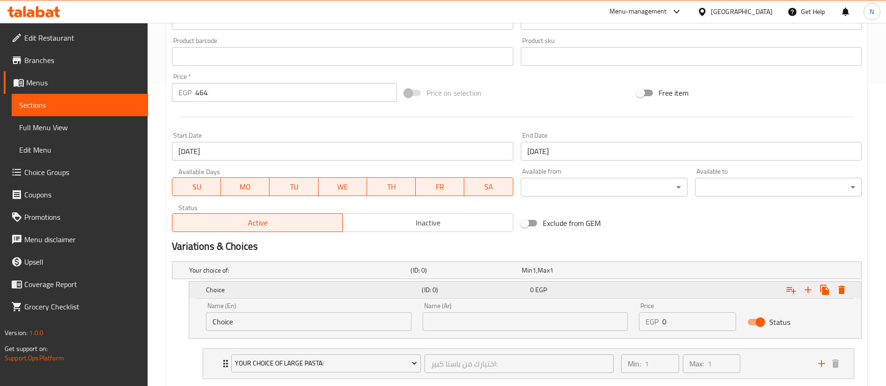
click at [228, 289] on h5 "Choice" at bounding box center [312, 289] width 212 height 9
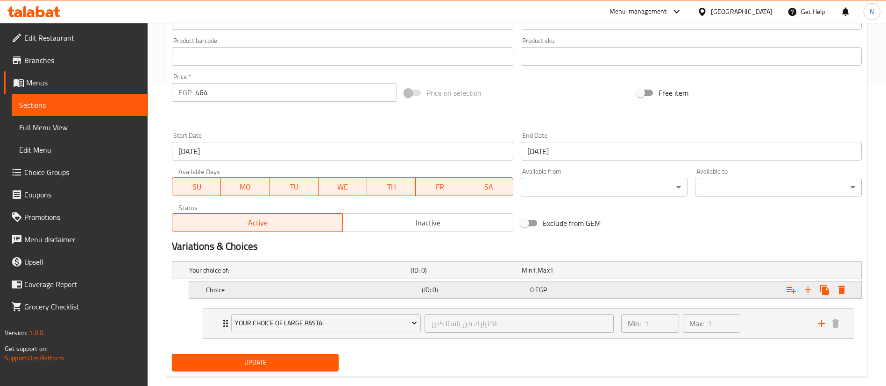
click at [228, 289] on h5 "Choice" at bounding box center [312, 289] width 212 height 9
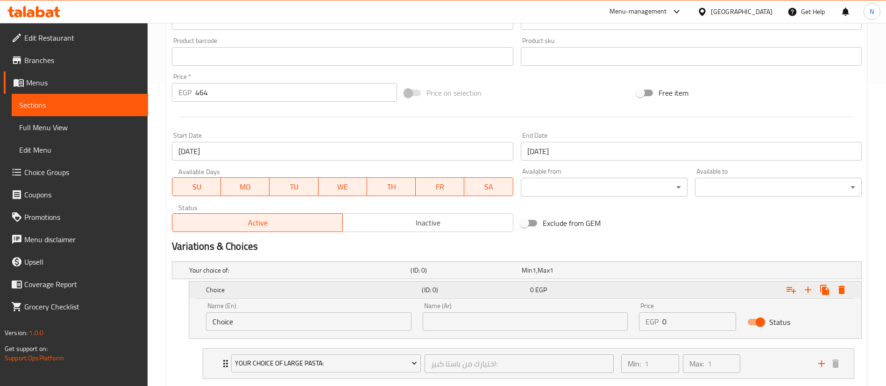
click at [228, 289] on h5 "Choice" at bounding box center [312, 289] width 212 height 9
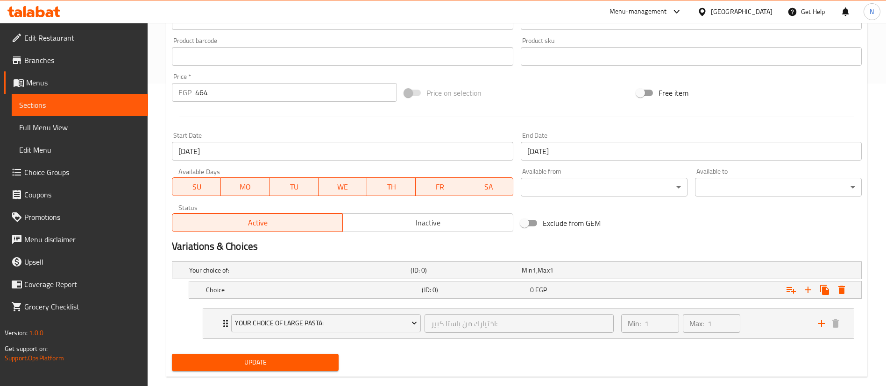
click at [289, 249] on h2 "Variations & Choices" at bounding box center [517, 247] width 690 height 14
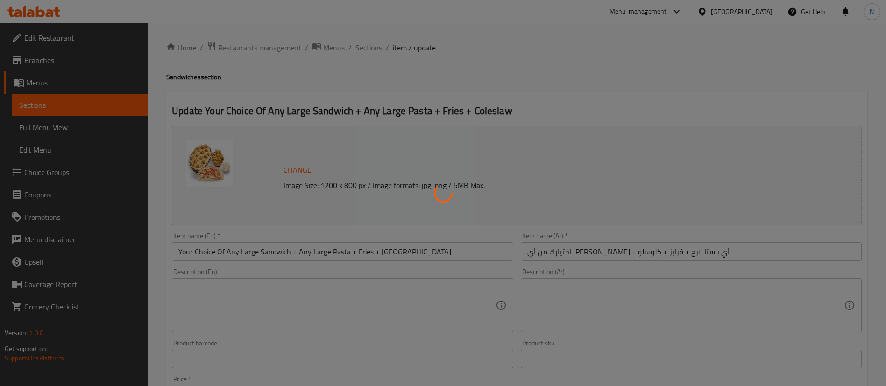
click at [220, 30] on div at bounding box center [443, 193] width 886 height 386
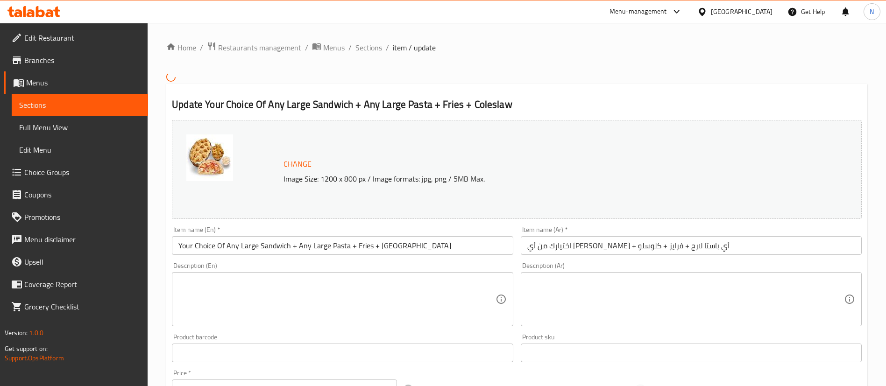
scroll to position [296, 0]
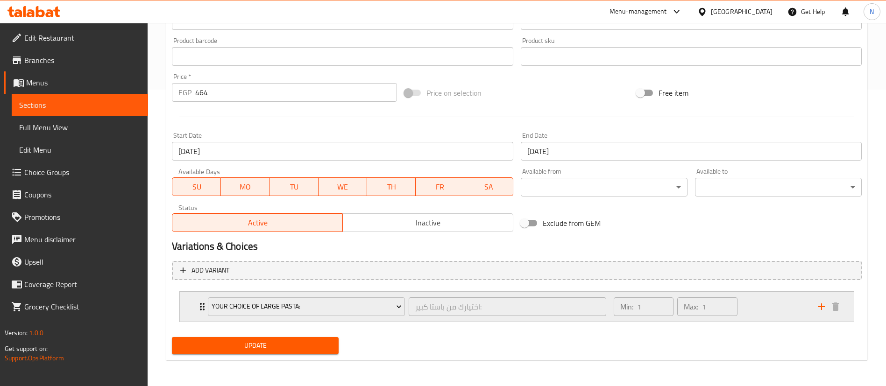
click at [823, 305] on icon "add" at bounding box center [821, 306] width 11 height 11
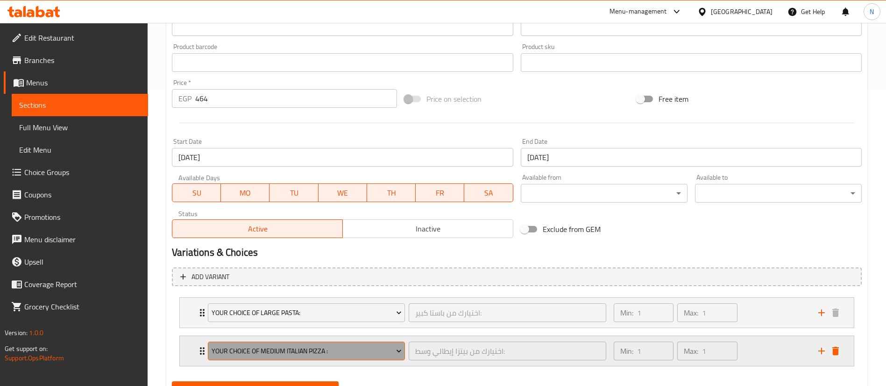
click at [291, 348] on span "Your Choice Of Medium Italian Pizza :" at bounding box center [307, 352] width 190 height 12
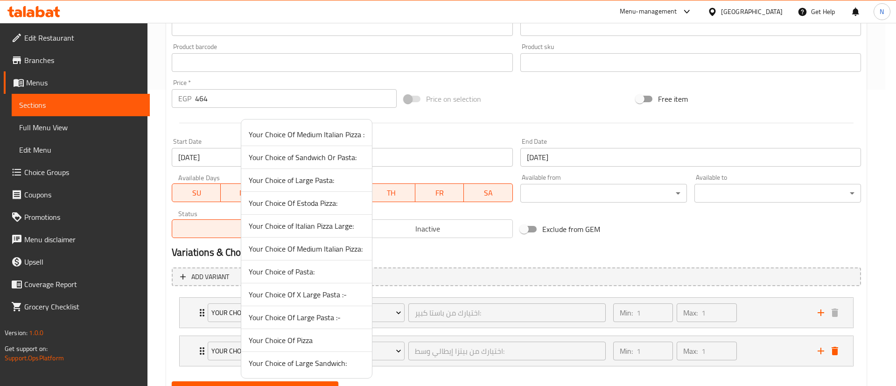
click at [301, 364] on span "Your Choice of Large Sandwich:" at bounding box center [307, 363] width 116 height 11
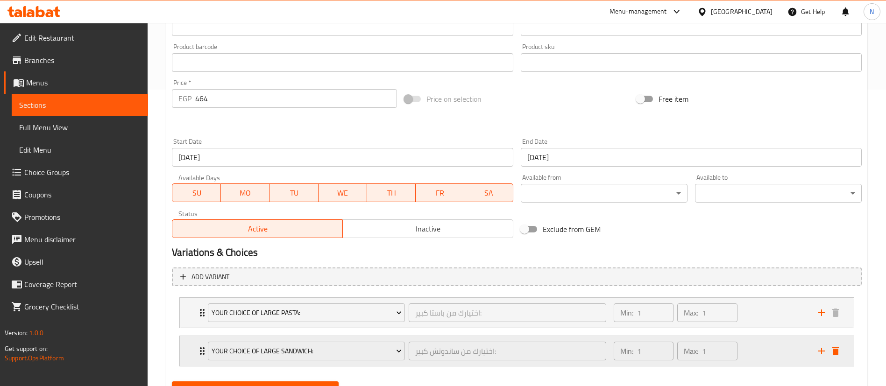
click at [202, 347] on div "Your Choice of Large Sandwich: اختيارك من ساندوتش كبير: ​" at bounding box center [406, 351] width 409 height 30
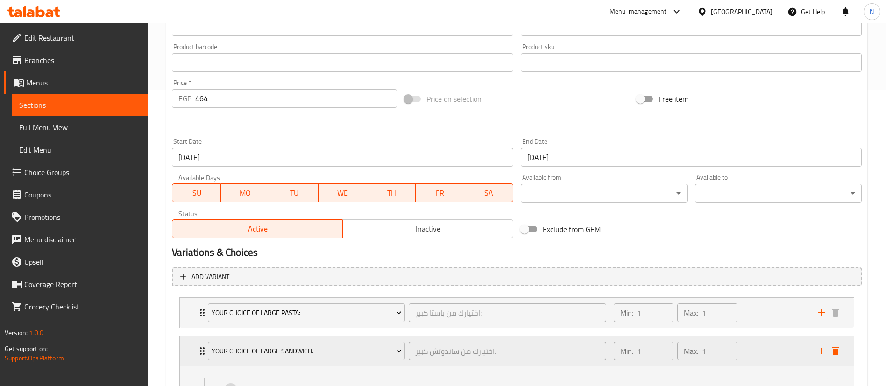
scroll to position [455, 0]
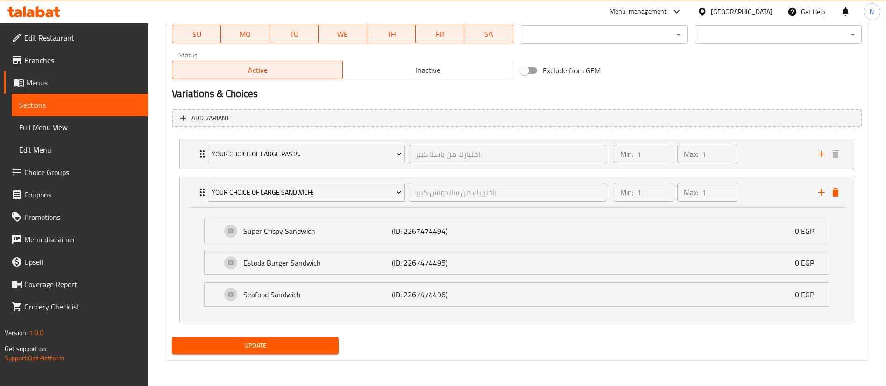
click at [222, 347] on span "Update" at bounding box center [255, 346] width 152 height 12
